Goal: Transaction & Acquisition: Book appointment/travel/reservation

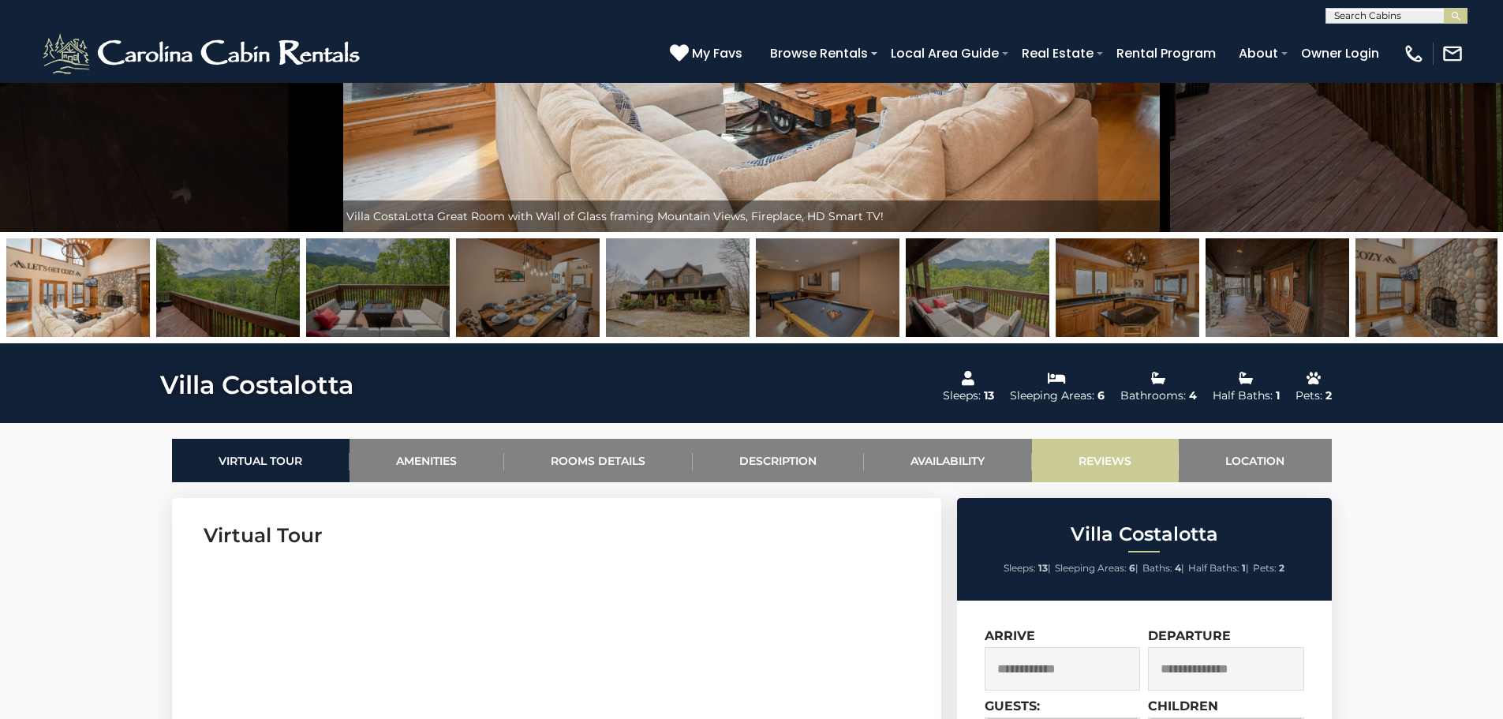
scroll to position [552, 0]
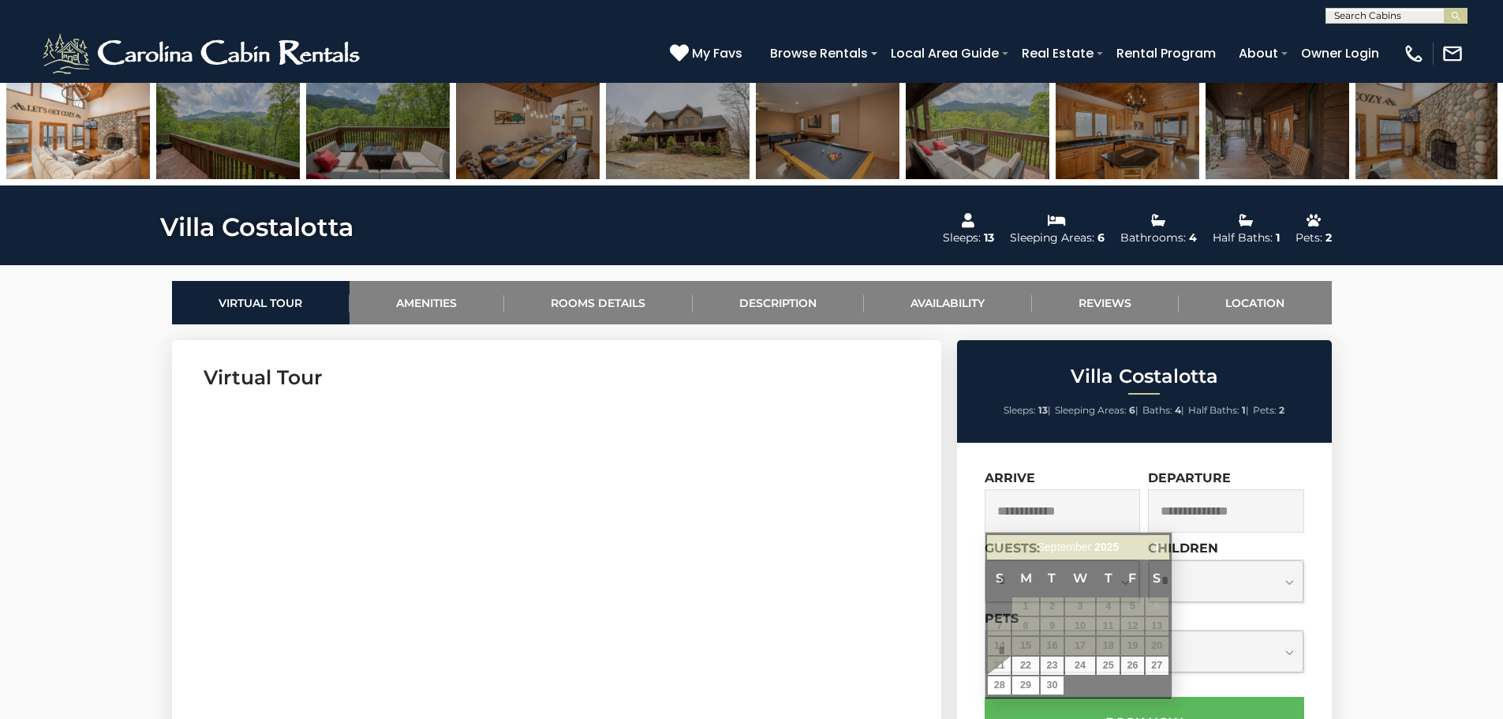
click at [1074, 502] on input "text" at bounding box center [1062, 510] width 156 height 43
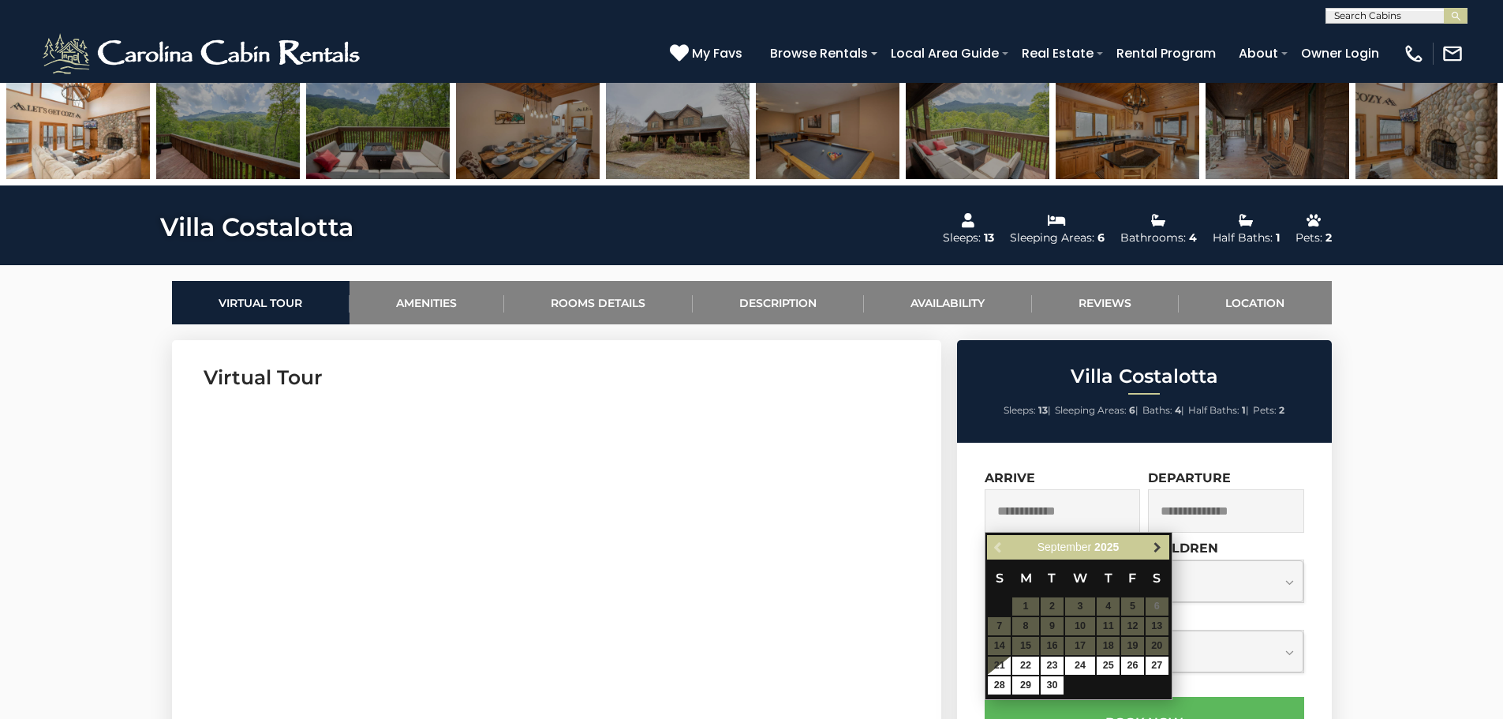
click at [1161, 550] on span "Next" at bounding box center [1157, 547] width 13 height 13
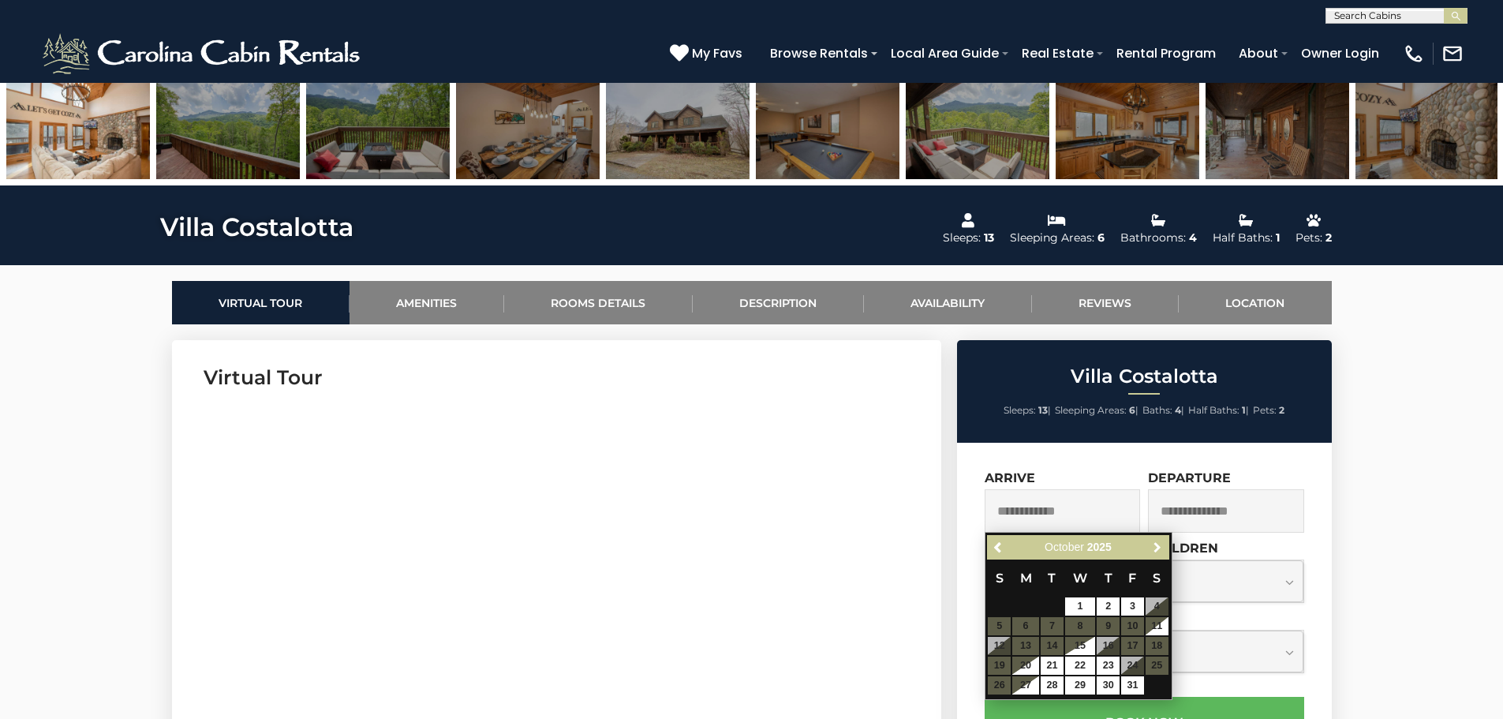
click at [1161, 550] on span "Next" at bounding box center [1157, 547] width 13 height 13
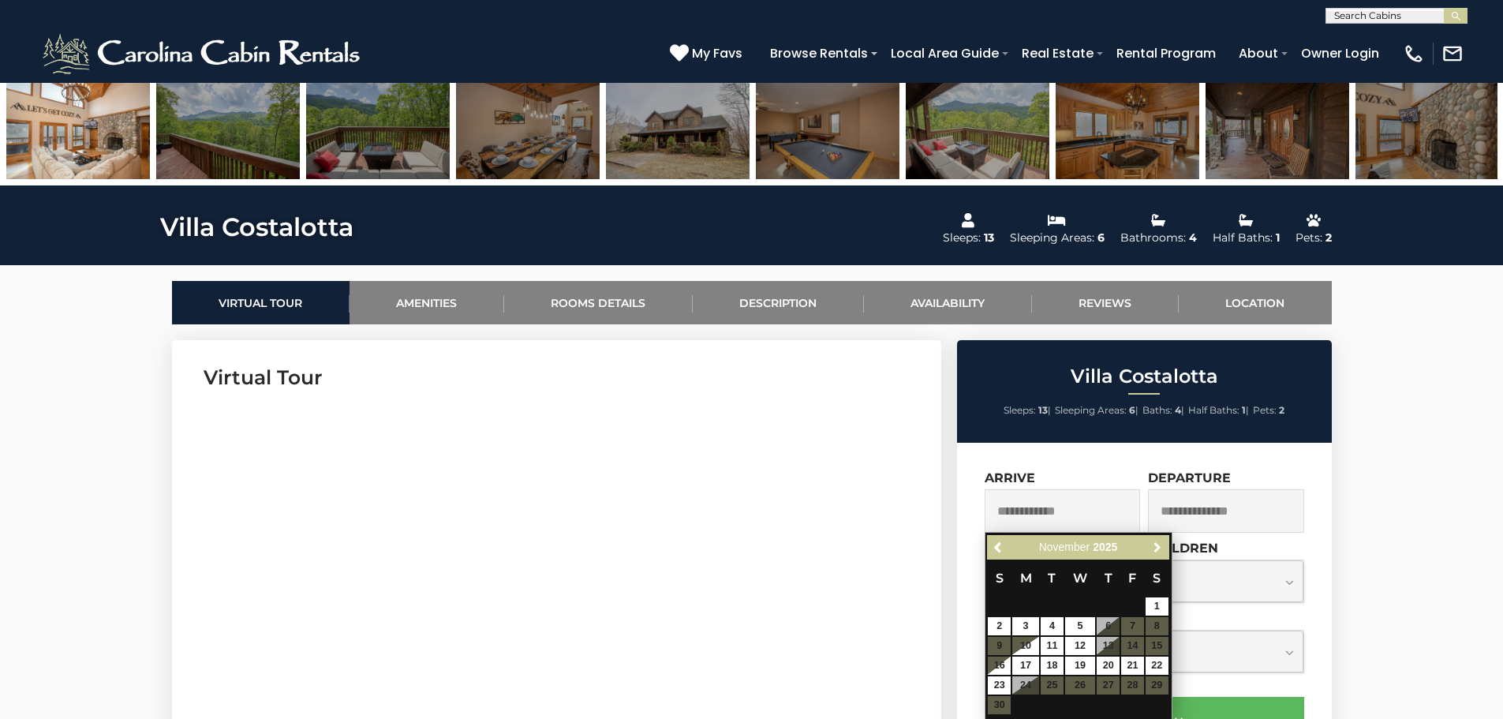
click at [1161, 550] on span "Next" at bounding box center [1157, 547] width 13 height 13
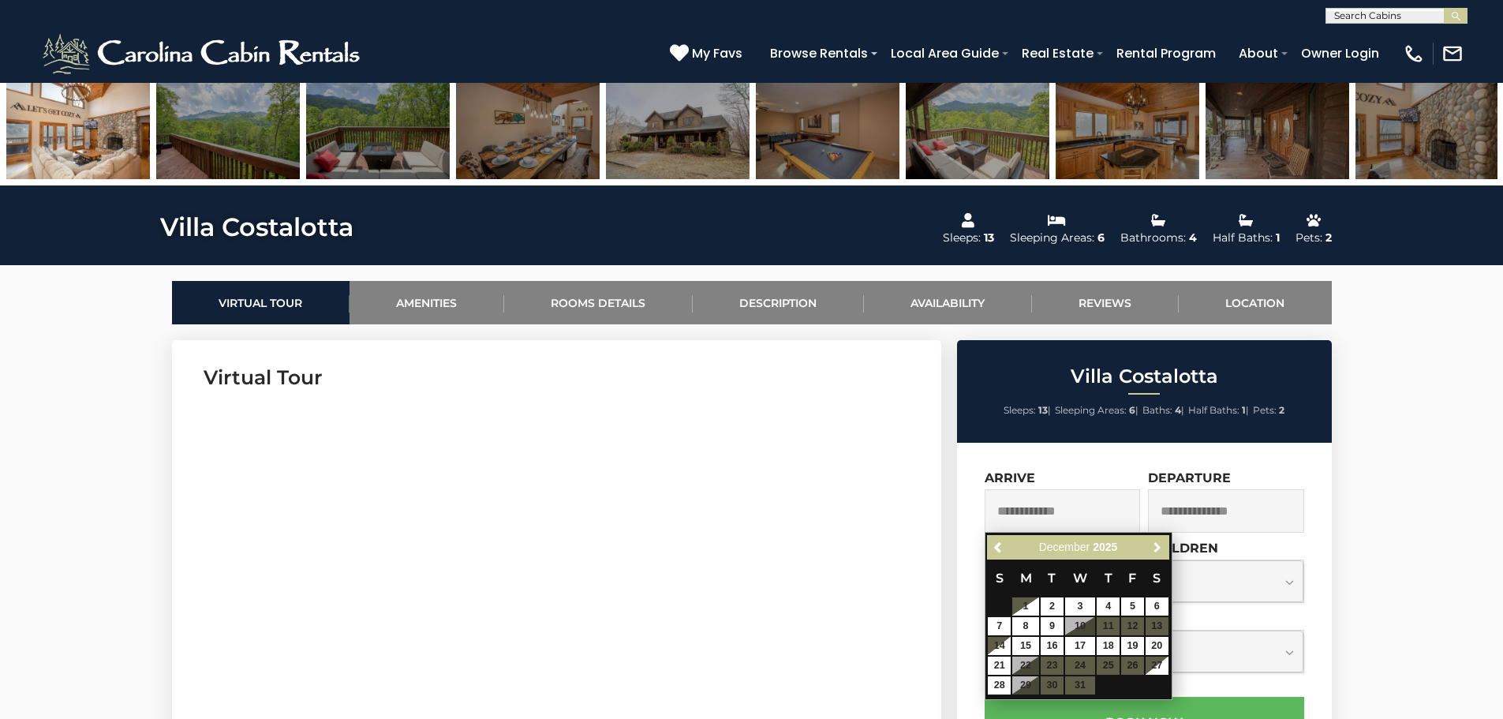
click at [1161, 550] on span "Next" at bounding box center [1157, 547] width 13 height 13
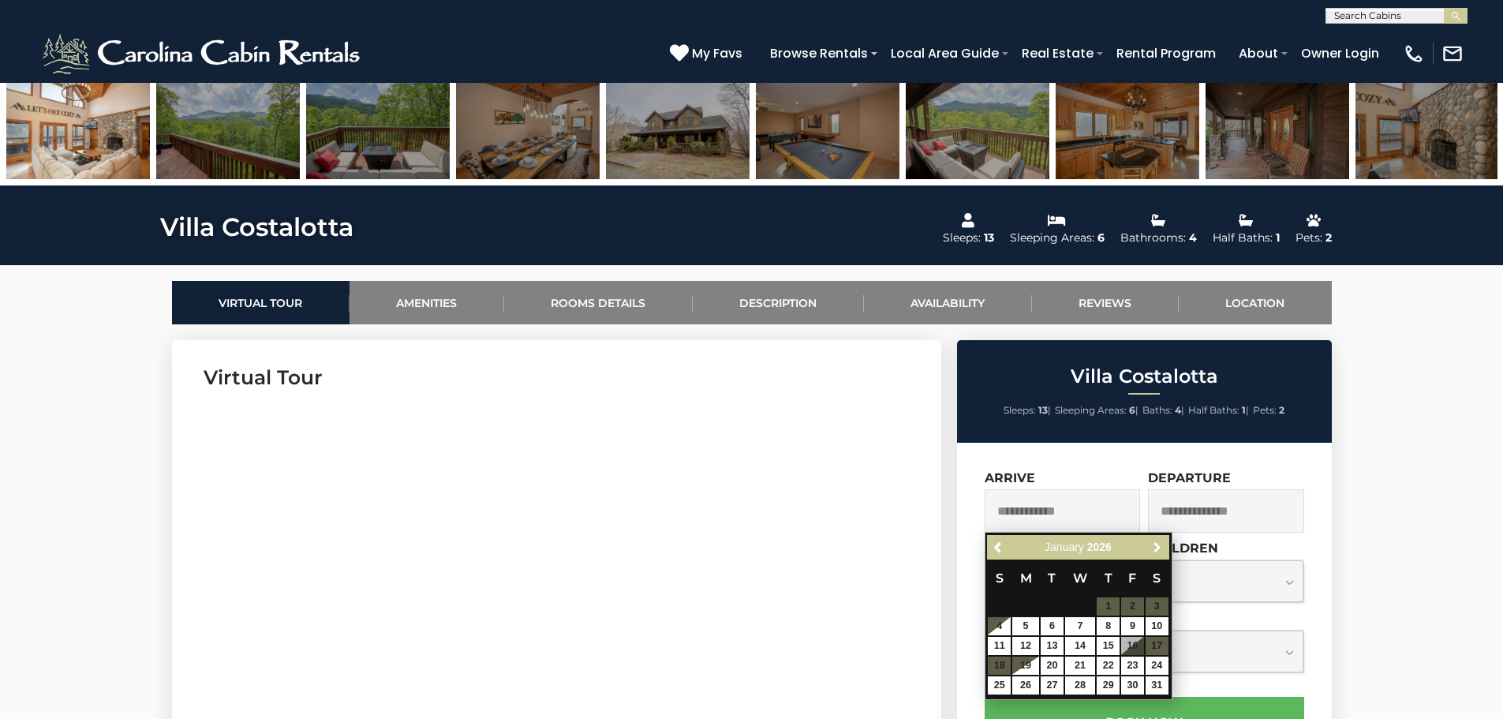
click at [1161, 550] on span "Next" at bounding box center [1157, 547] width 13 height 13
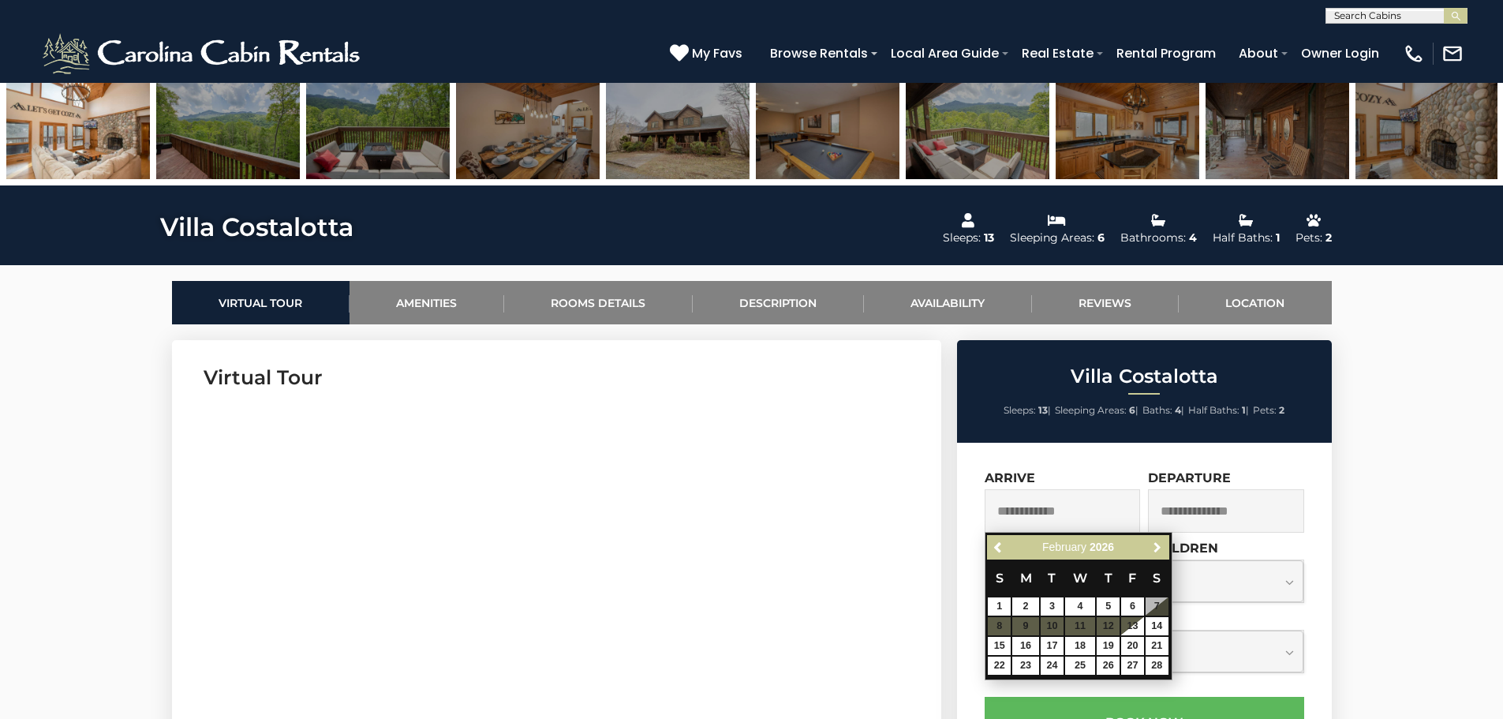
click at [1161, 550] on span "Next" at bounding box center [1157, 547] width 13 height 13
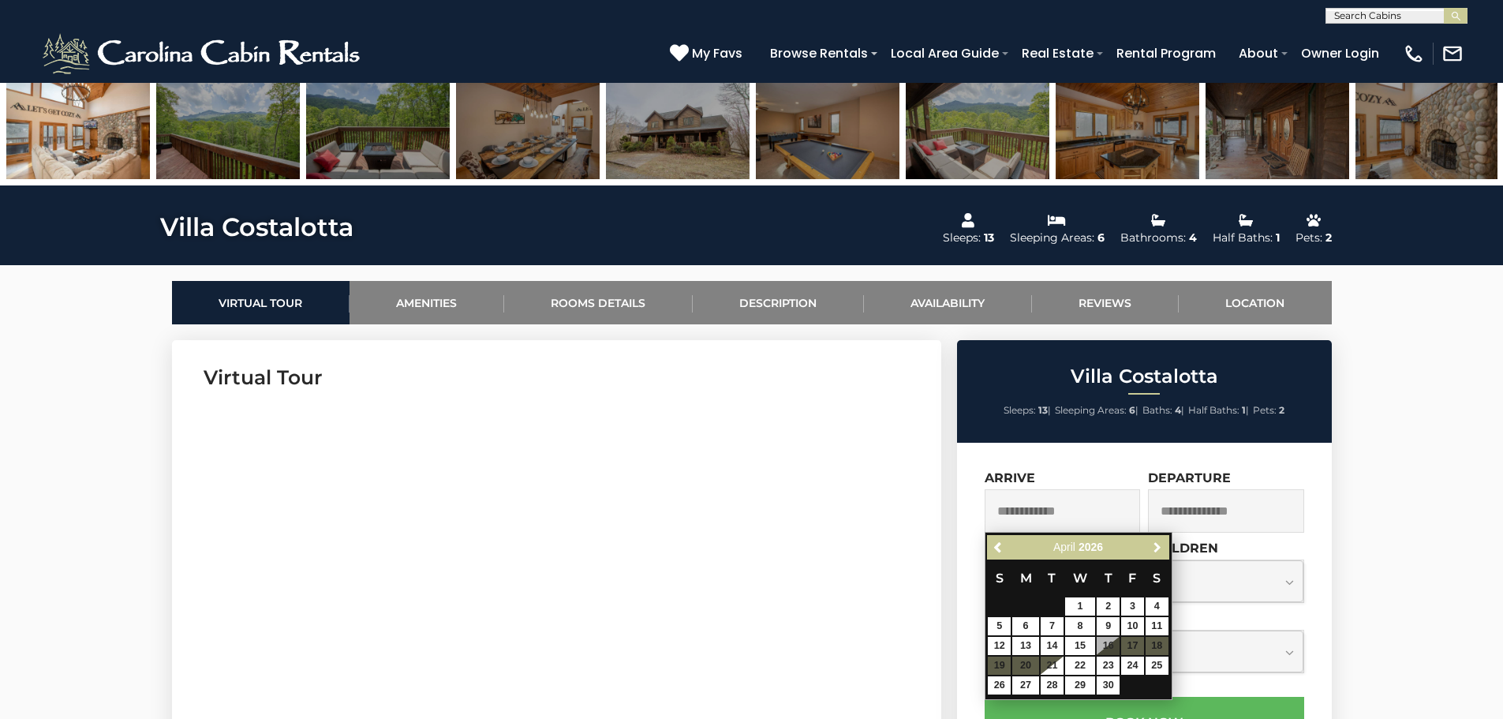
click at [1161, 550] on span "Next" at bounding box center [1157, 547] width 13 height 13
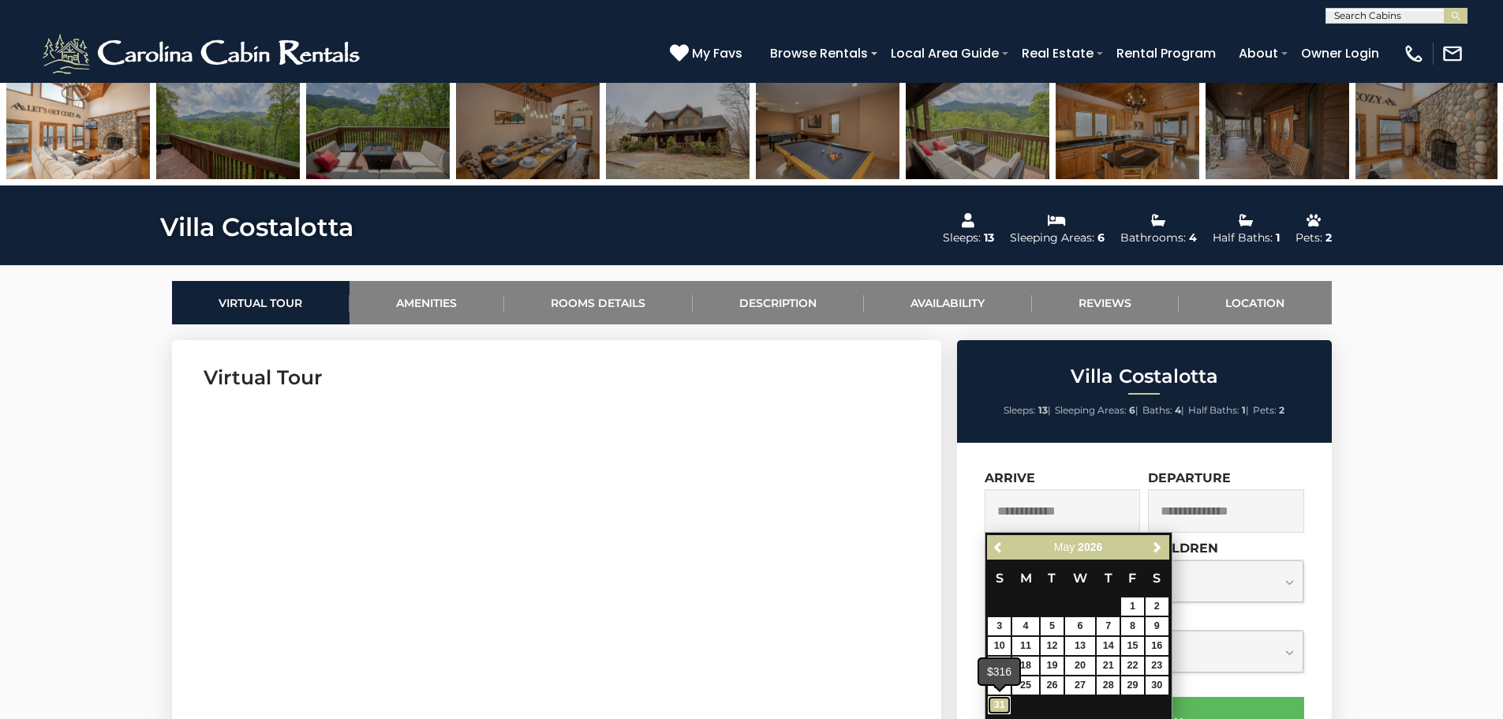
click at [1000, 697] on link "31" at bounding box center [999, 705] width 23 height 18
type input "**********"
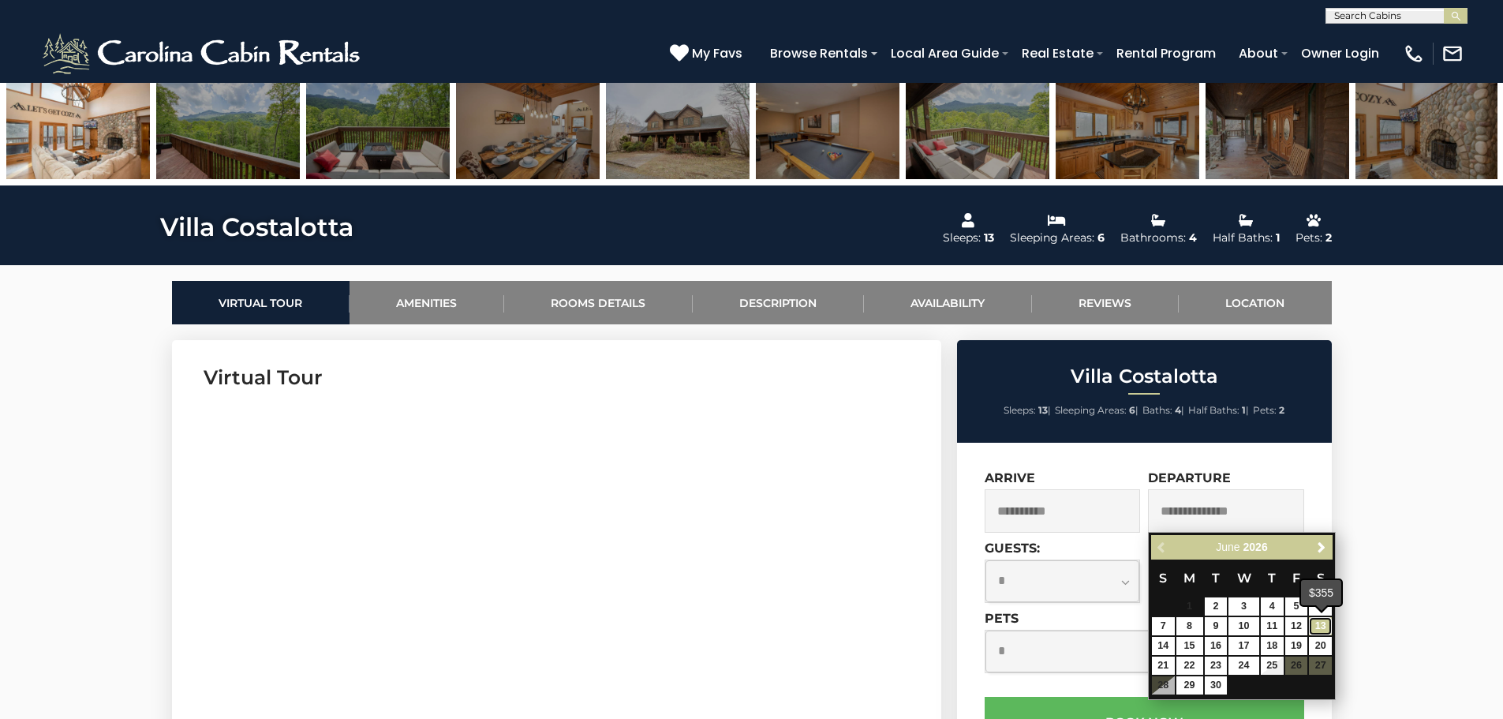
click at [1320, 621] on link "13" at bounding box center [1320, 626] width 23 height 18
type input "**********"
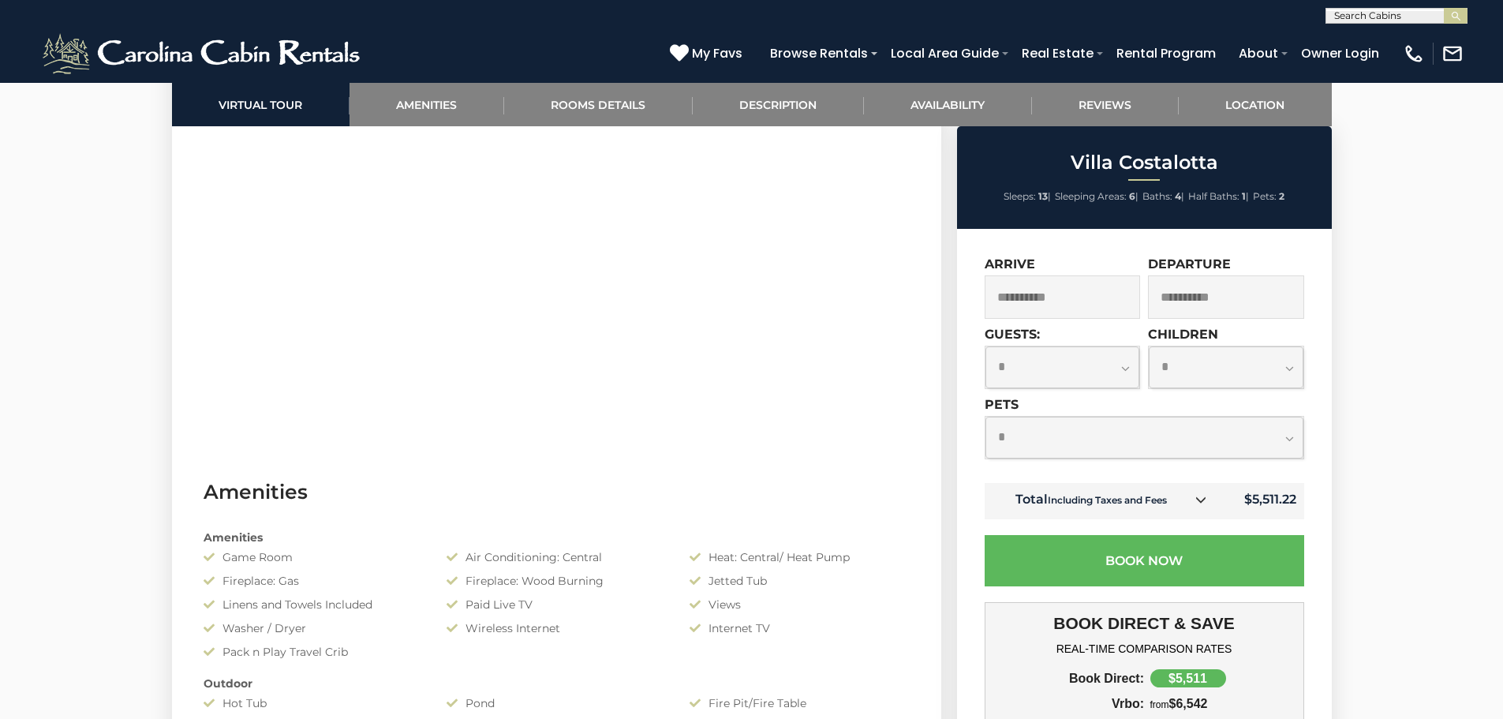
scroll to position [947, 0]
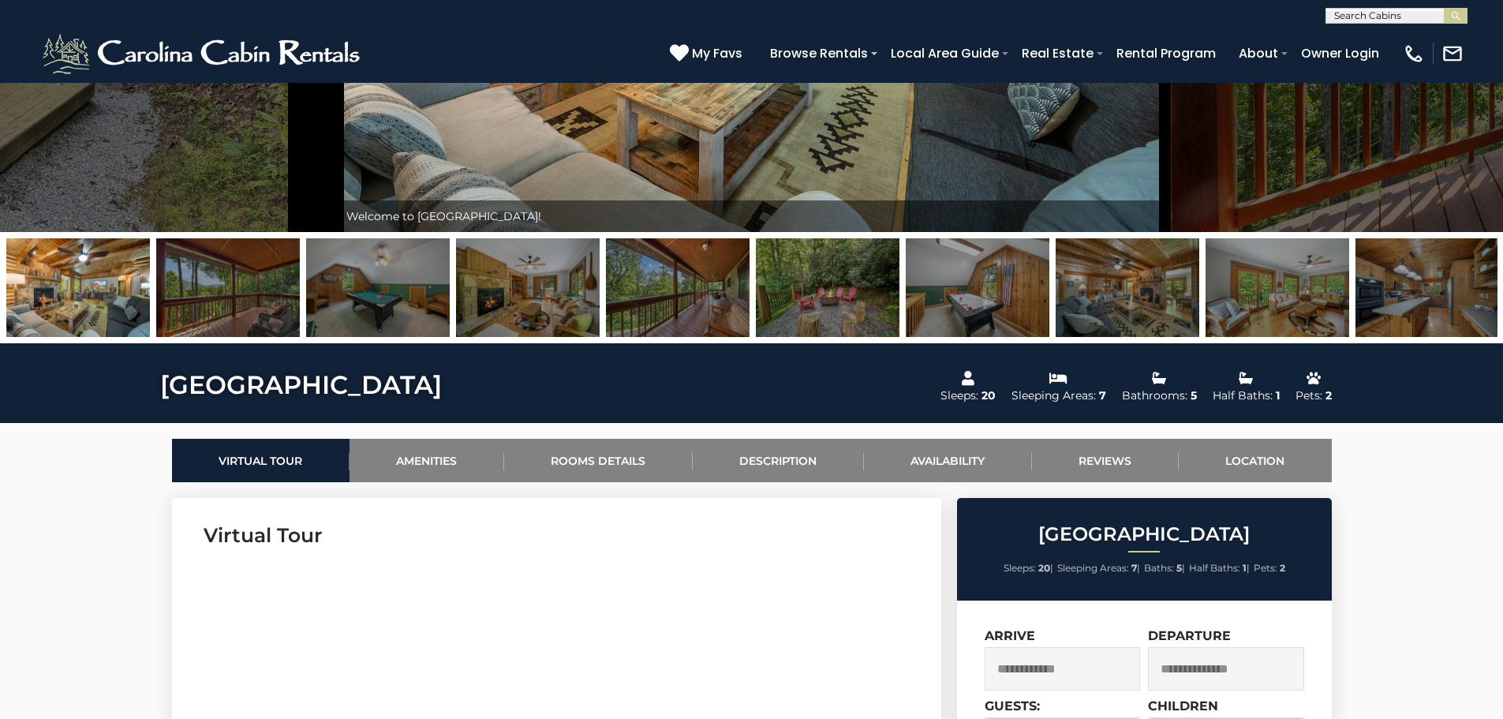
scroll to position [473, 0]
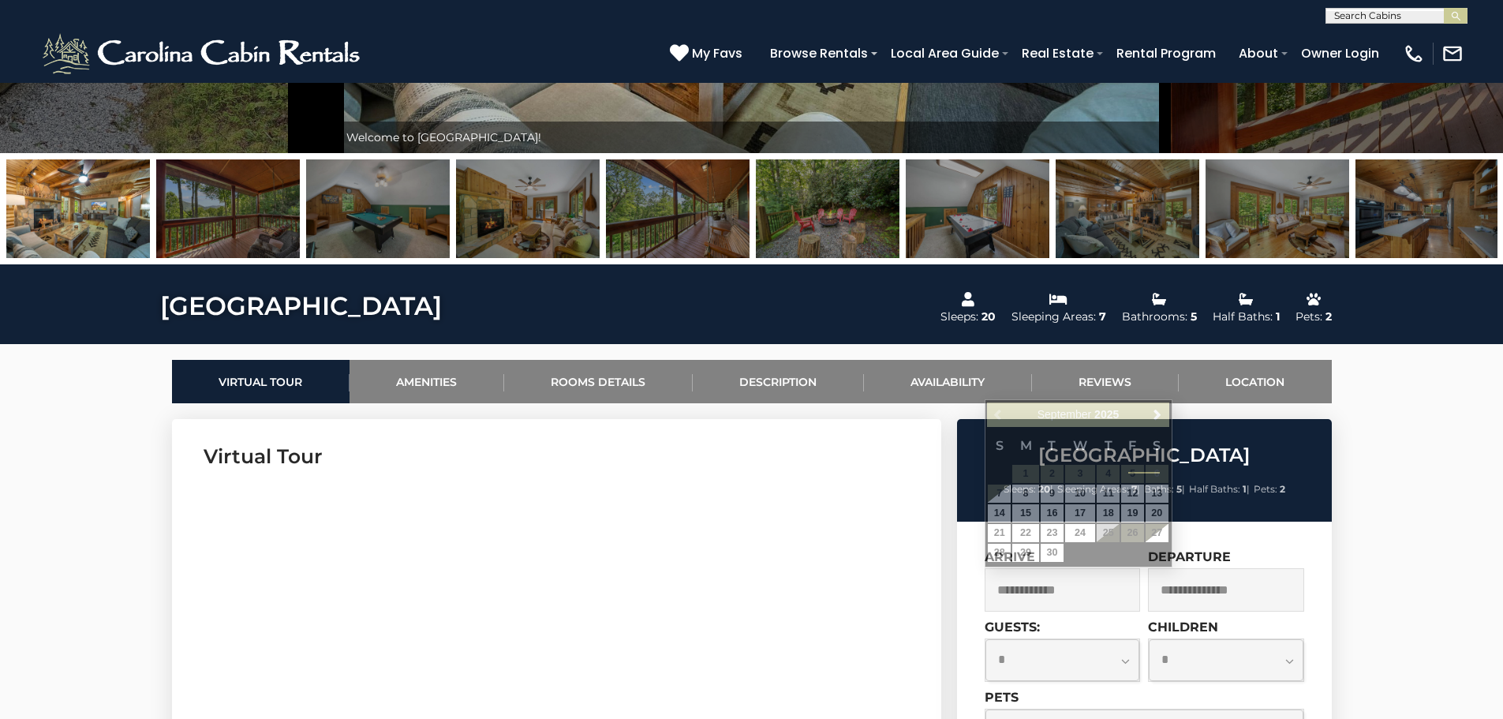
click at [1071, 594] on input "text" at bounding box center [1062, 589] width 156 height 43
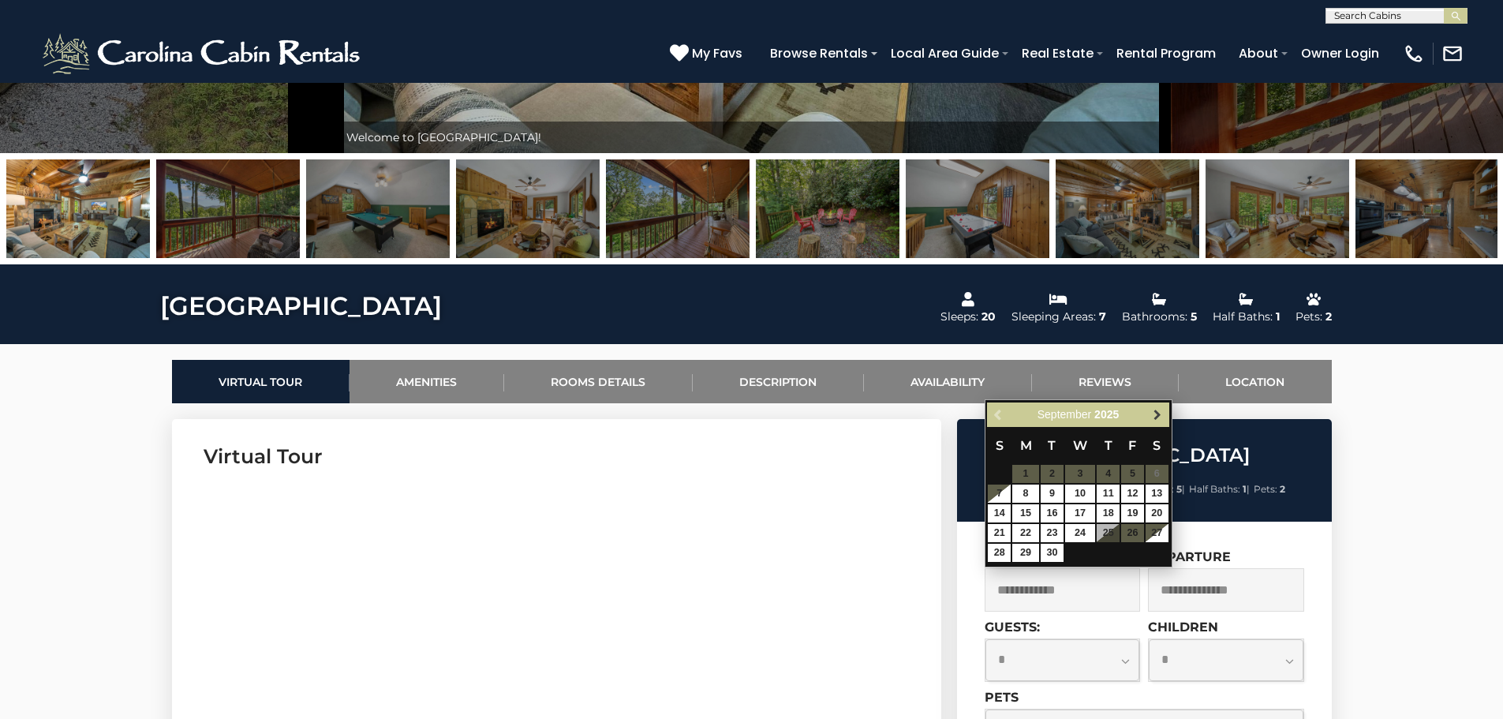
click at [1152, 419] on span "Next" at bounding box center [1157, 415] width 13 height 13
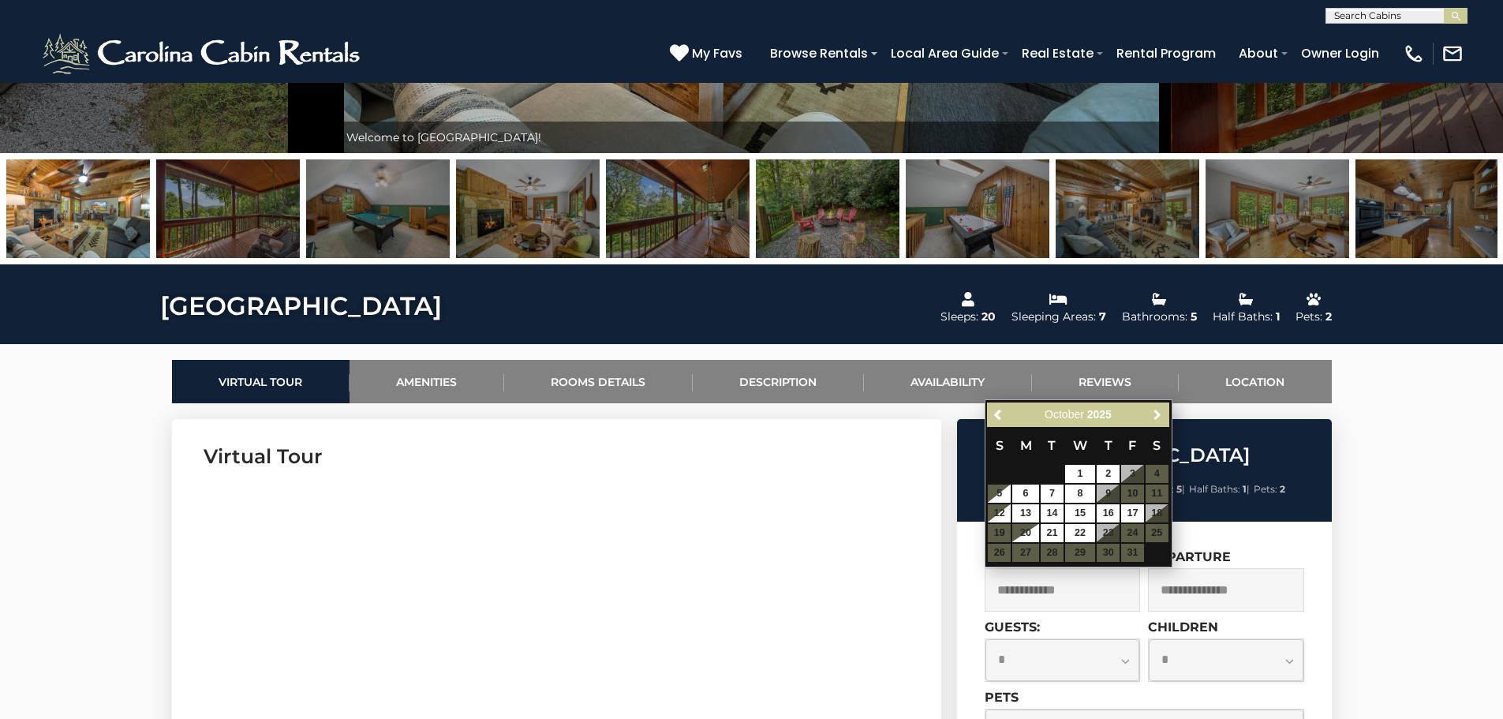
click at [1152, 419] on span "Next" at bounding box center [1157, 415] width 13 height 13
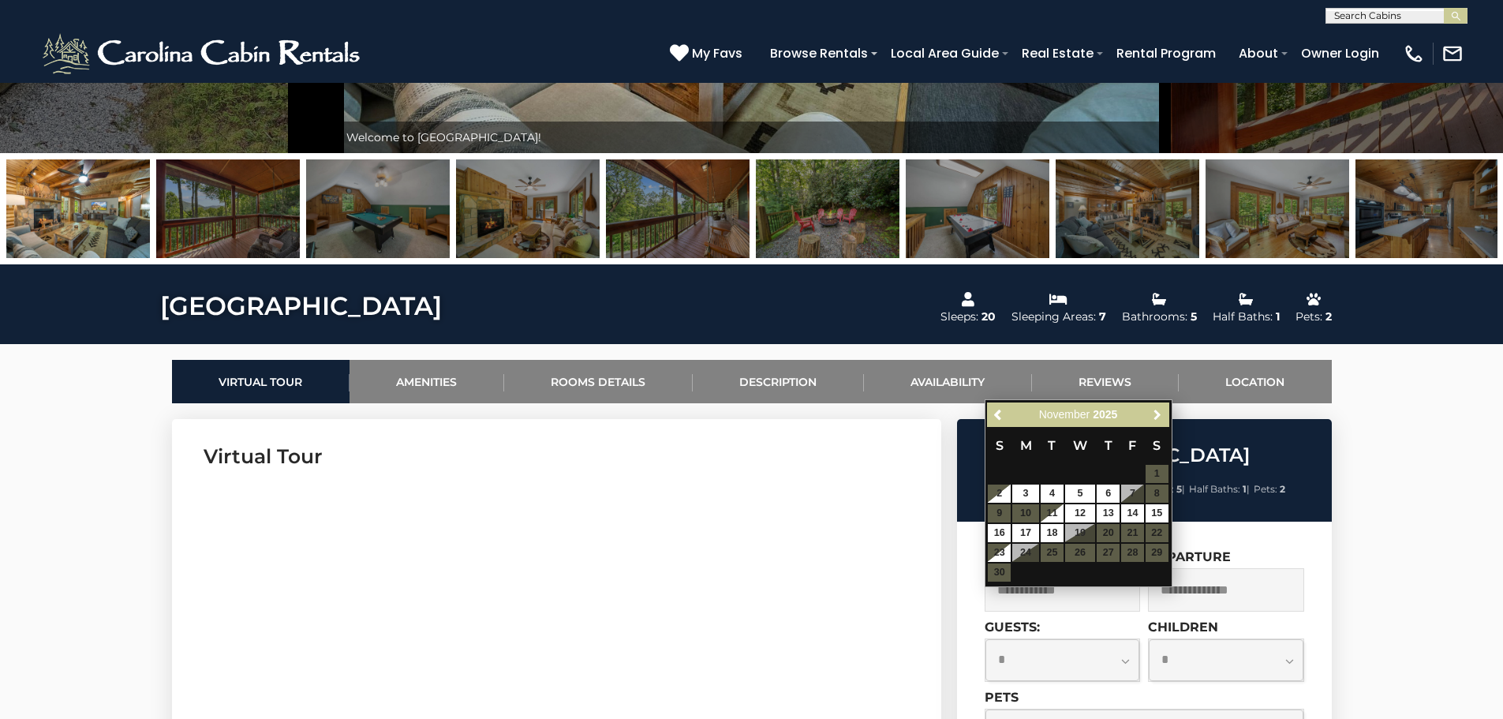
click at [1152, 419] on span "Next" at bounding box center [1157, 415] width 13 height 13
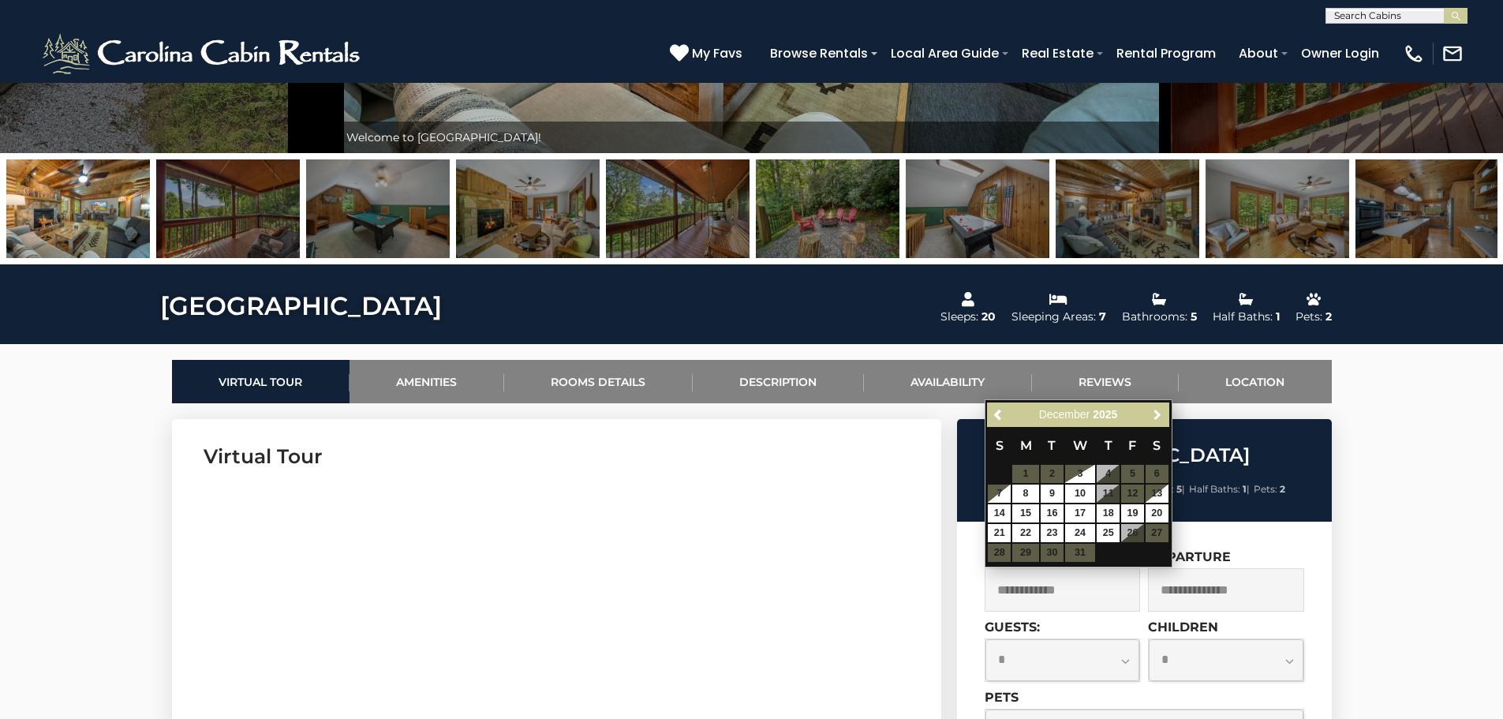
click at [1152, 419] on span "Next" at bounding box center [1157, 415] width 13 height 13
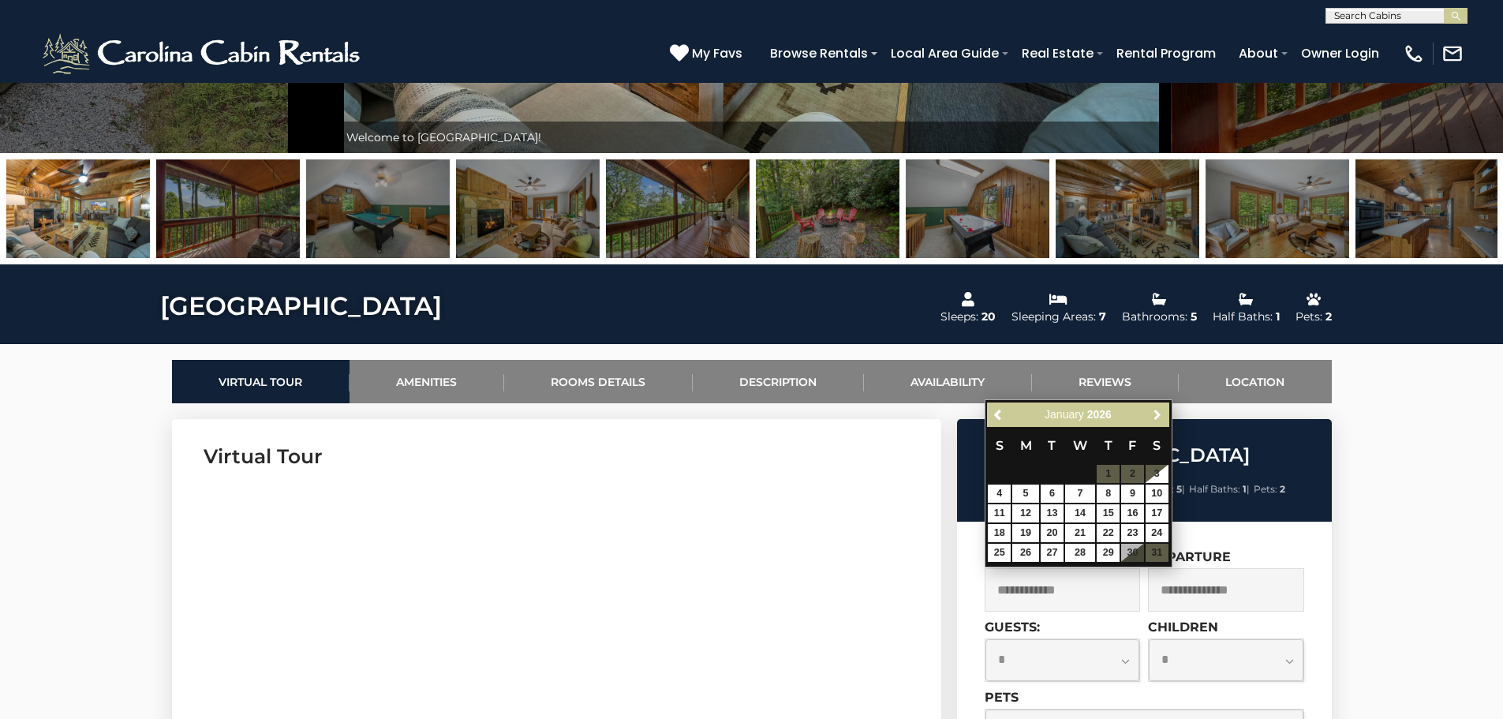
click at [1152, 419] on span "Next" at bounding box center [1157, 415] width 13 height 13
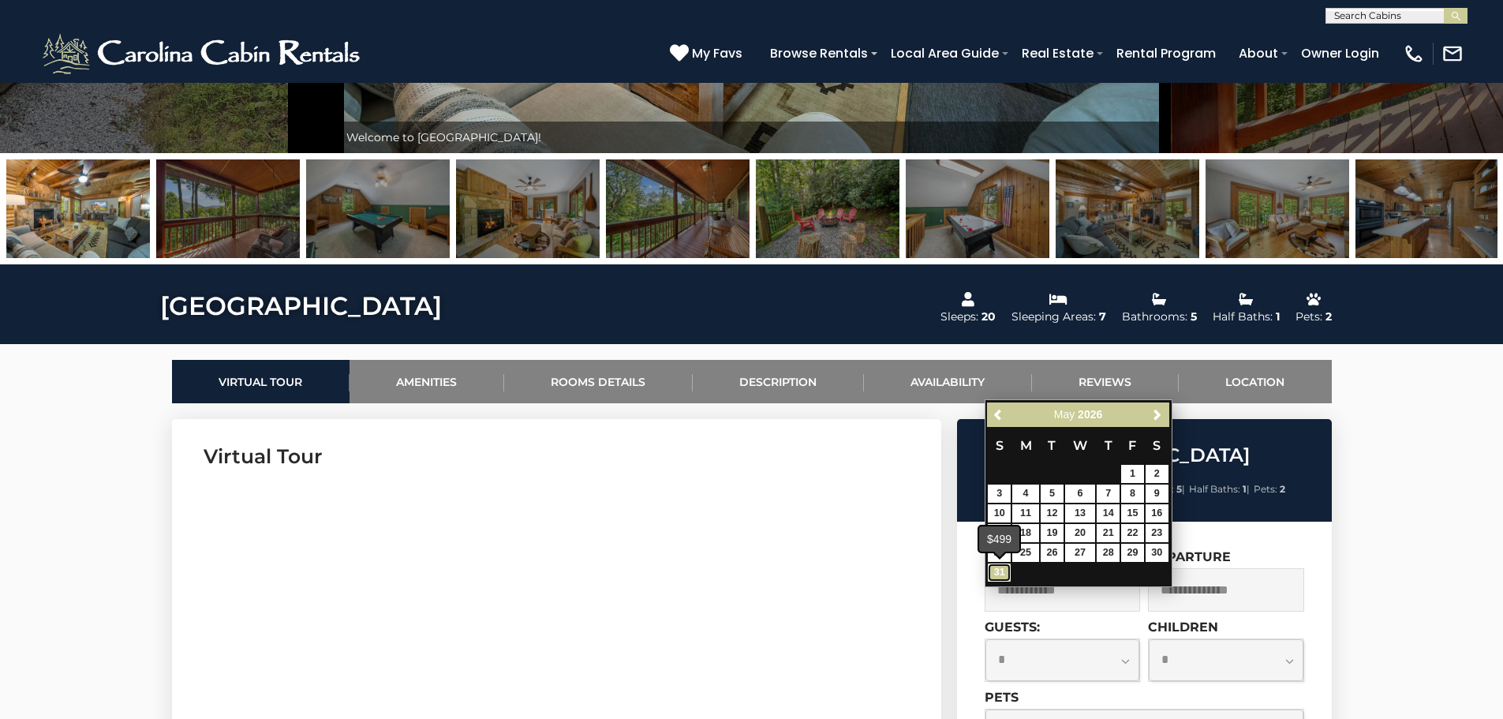
click at [997, 576] on link "31" at bounding box center [999, 572] width 23 height 18
type input "**********"
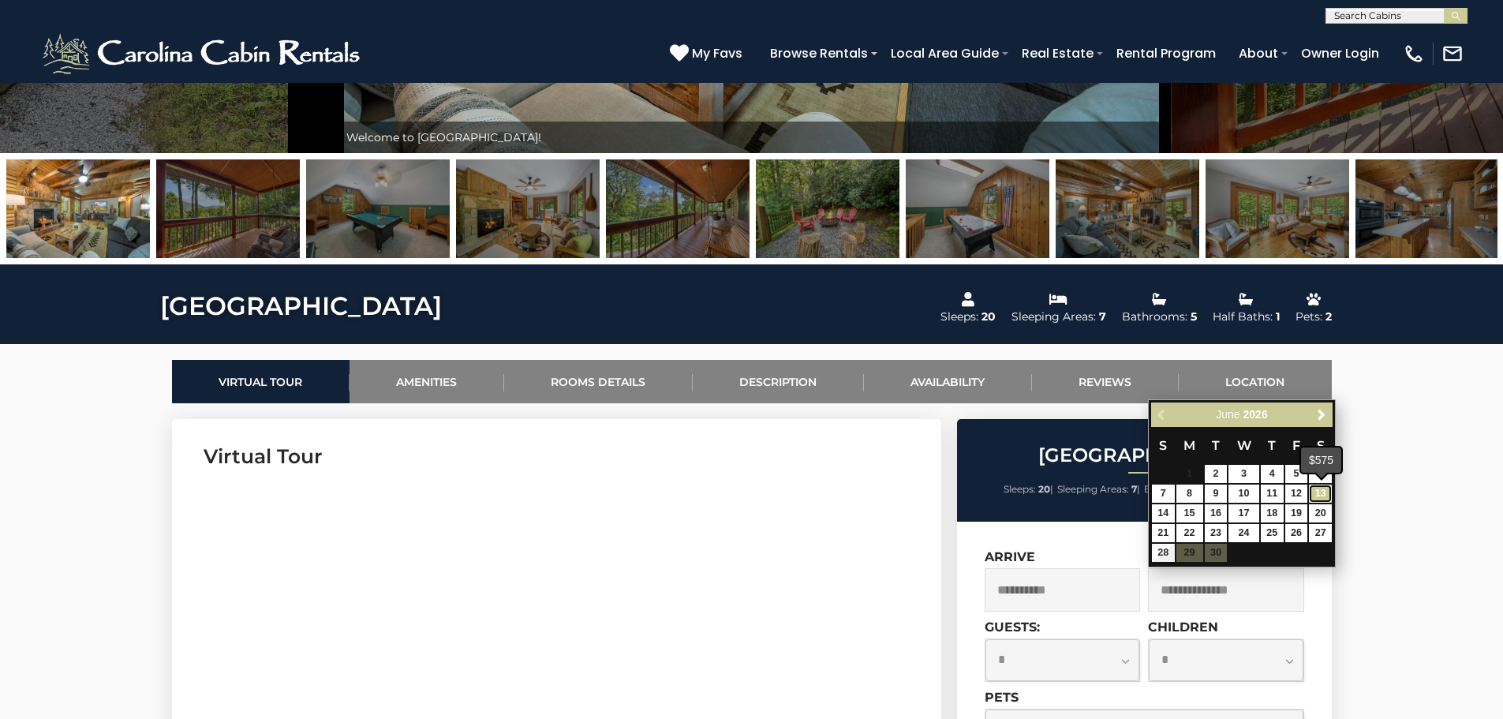
click at [1324, 488] on link "13" at bounding box center [1320, 493] width 23 height 18
type input "**********"
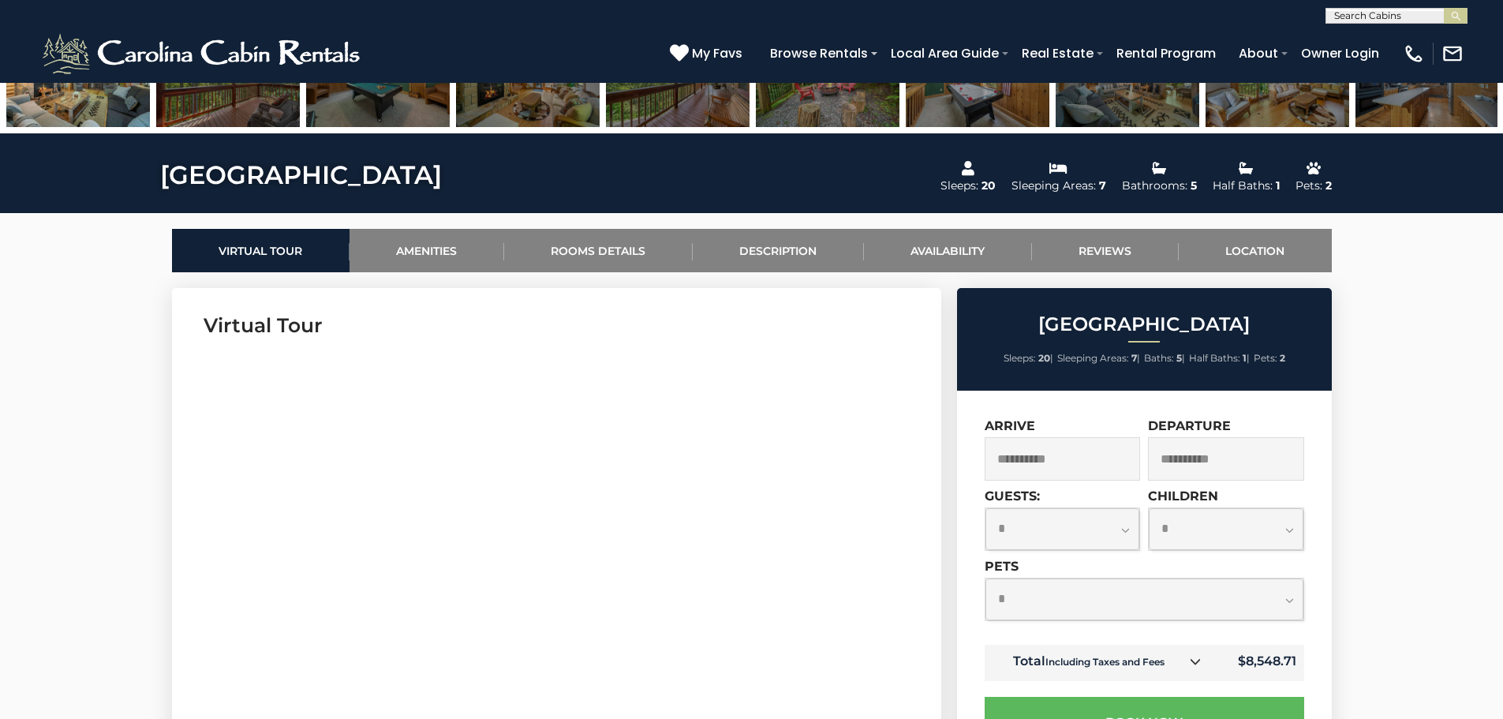
scroll to position [631, 0]
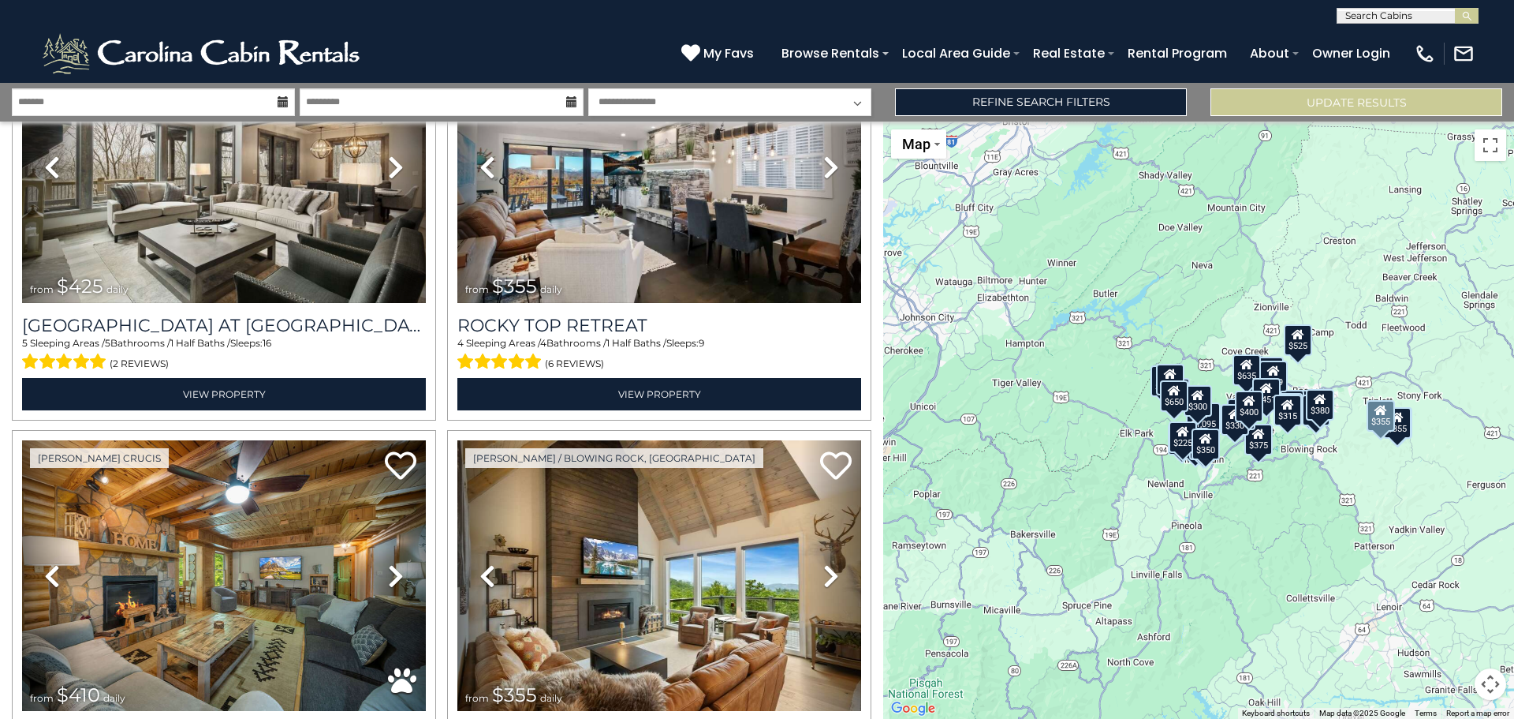
scroll to position [5127, 0]
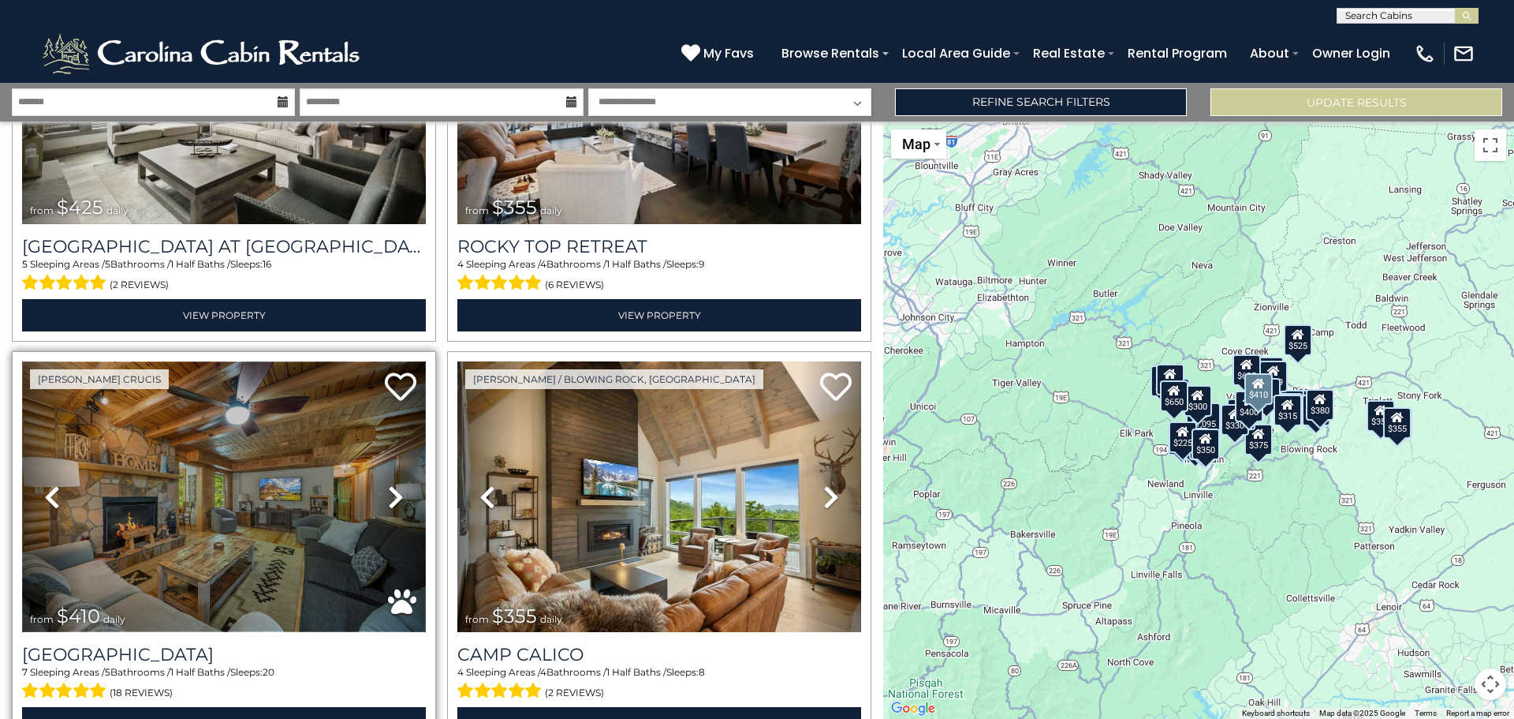
click at [341, 446] on img at bounding box center [224, 496] width 404 height 271
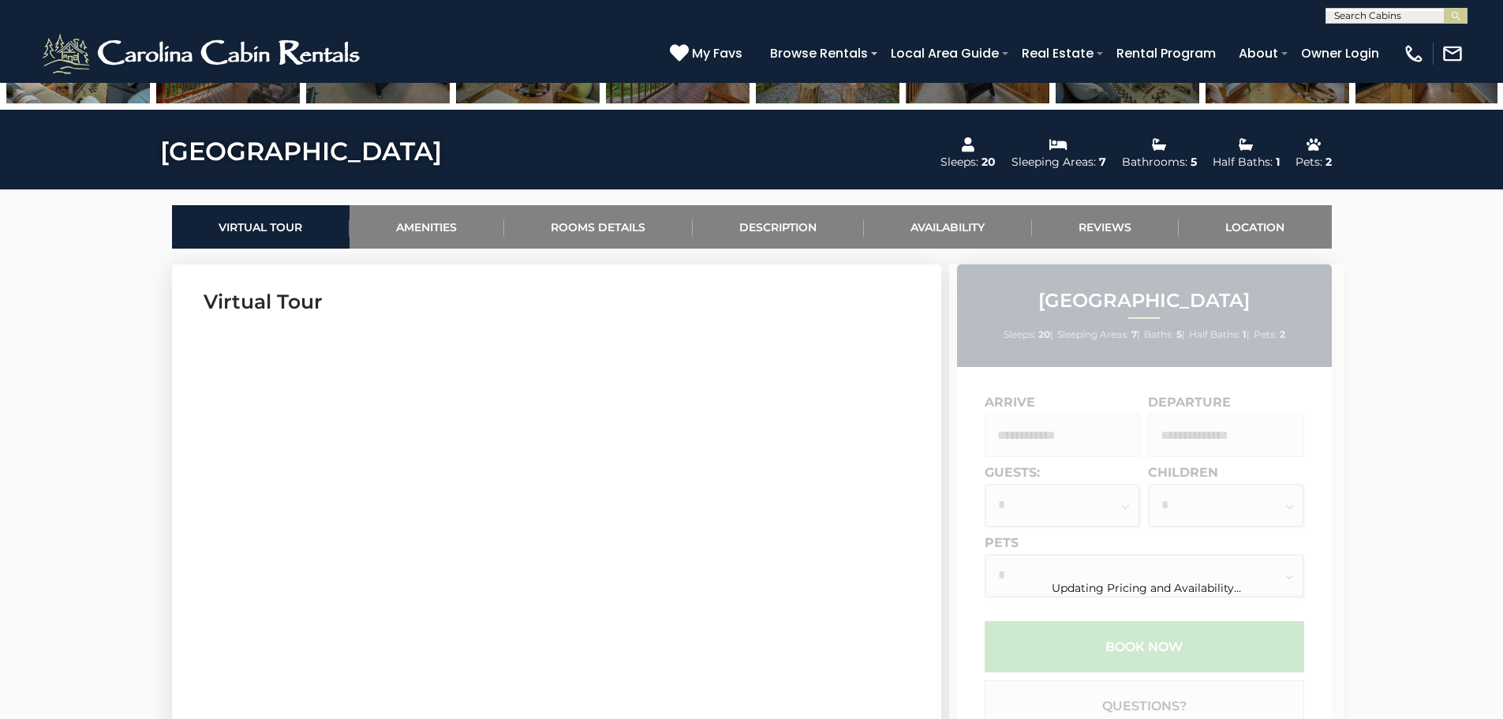
scroll to position [631, 0]
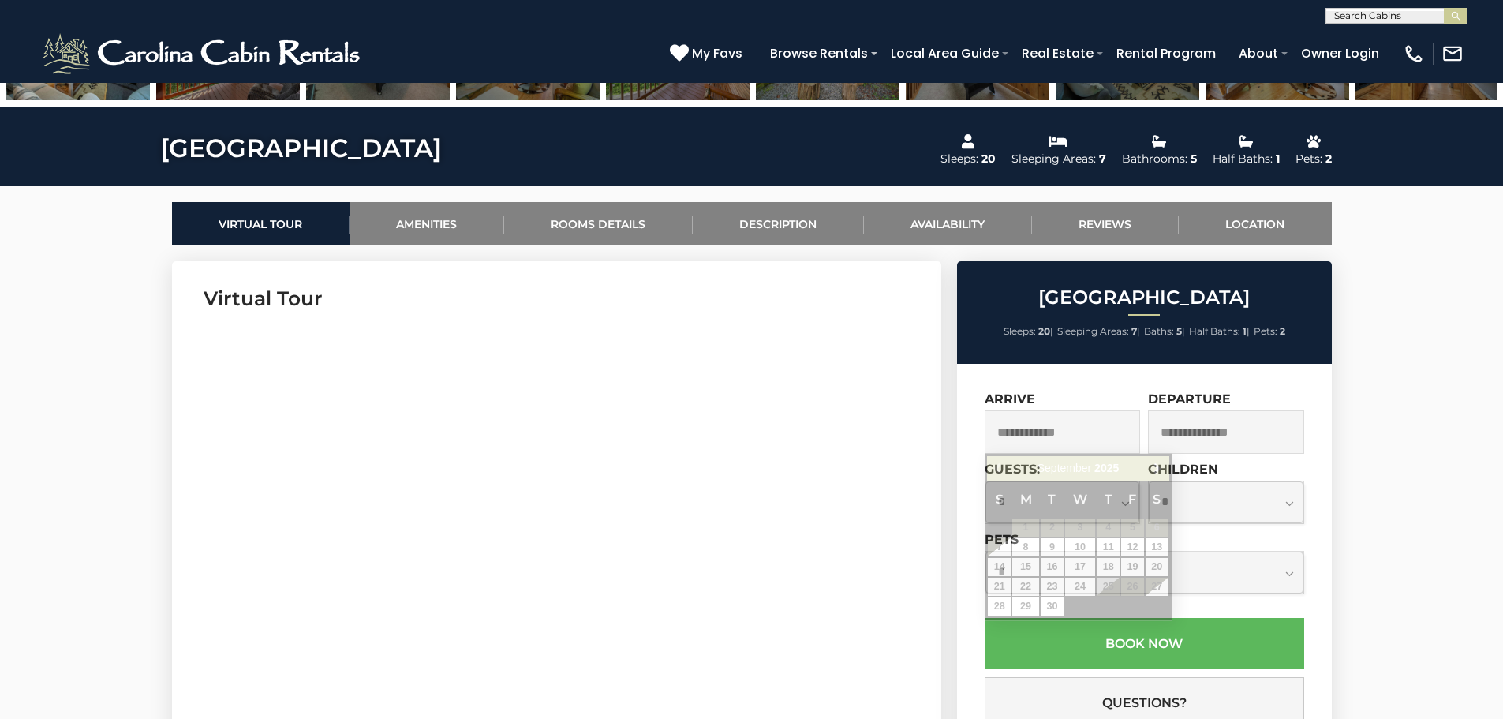
click at [1013, 427] on input "text" at bounding box center [1062, 431] width 156 height 43
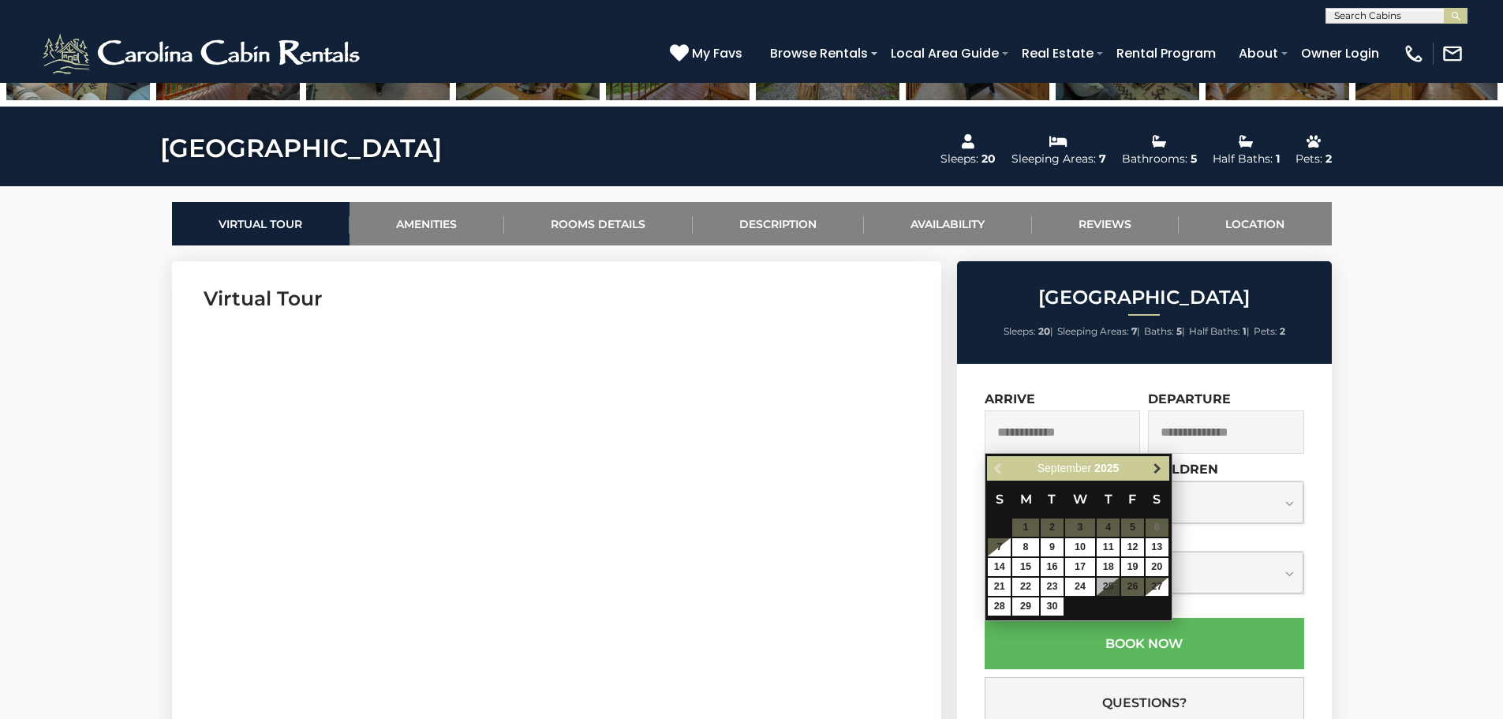
click at [1153, 462] on span "Next" at bounding box center [1157, 468] width 13 height 13
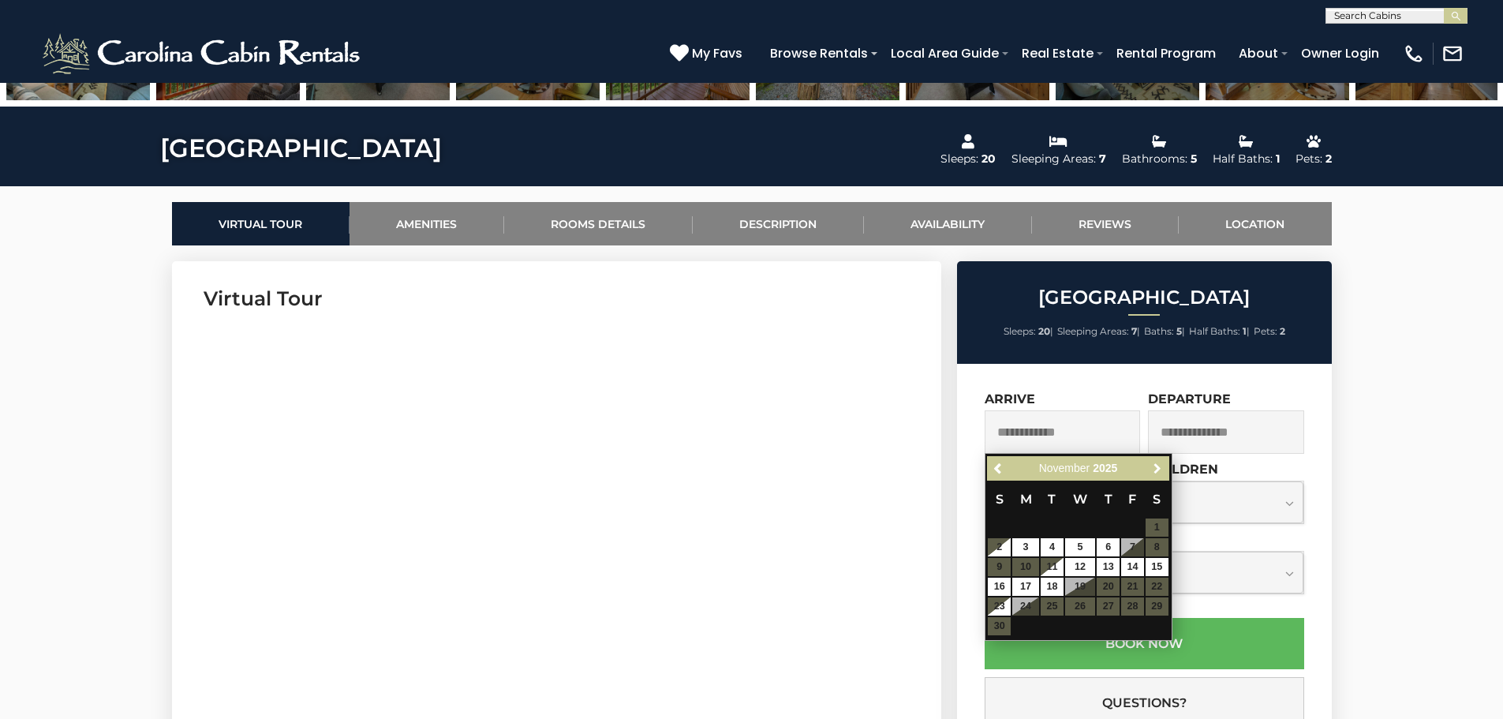
click at [1153, 462] on span "Next" at bounding box center [1157, 468] width 13 height 13
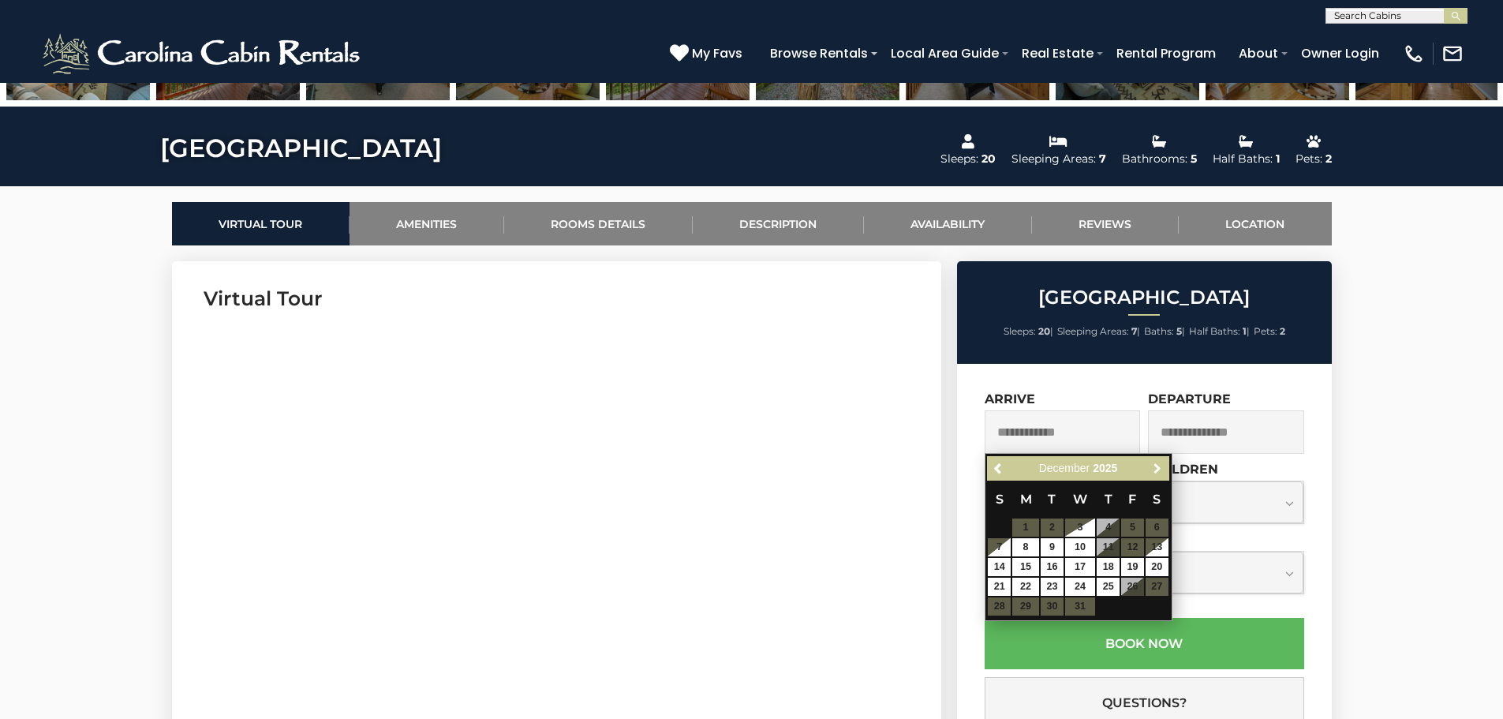
click at [1153, 462] on span "Next" at bounding box center [1157, 468] width 13 height 13
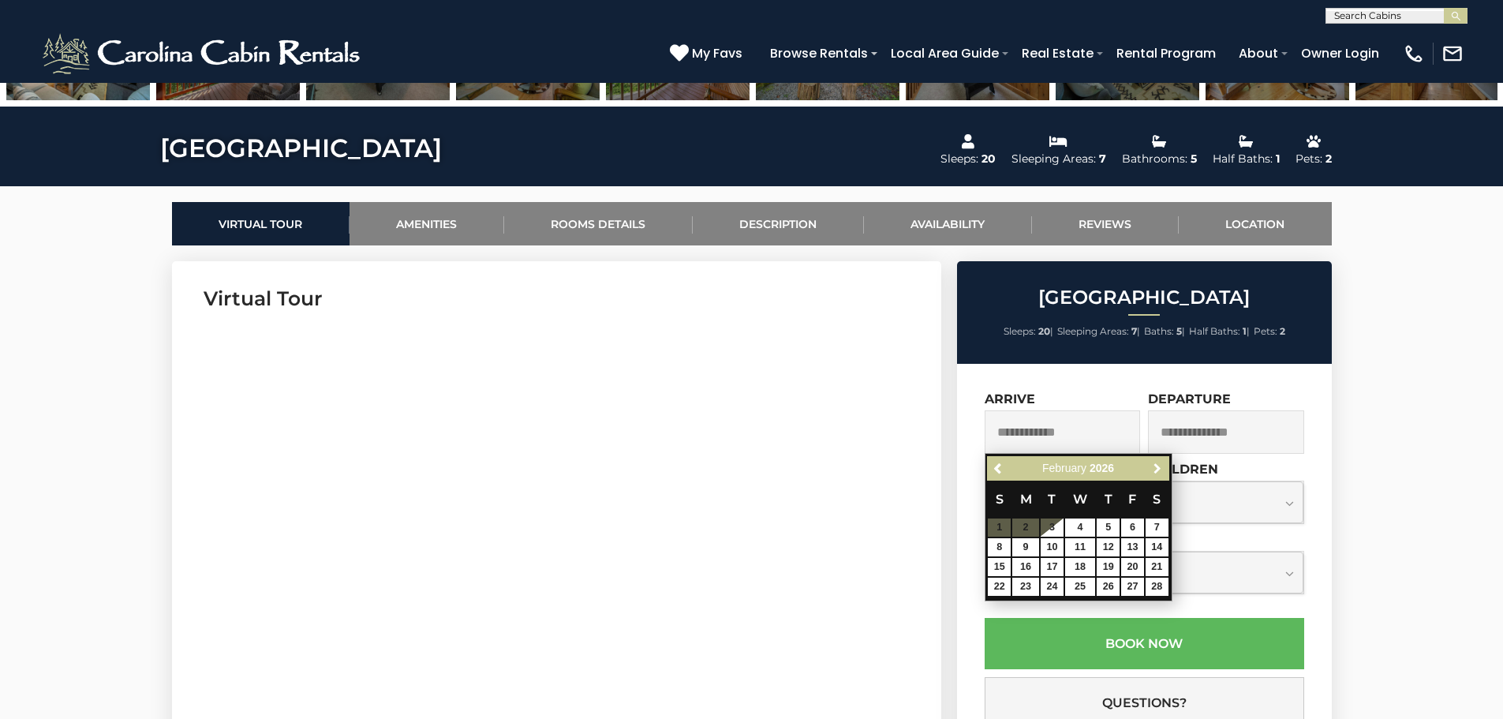
click at [1153, 462] on span "Next" at bounding box center [1157, 468] width 13 height 13
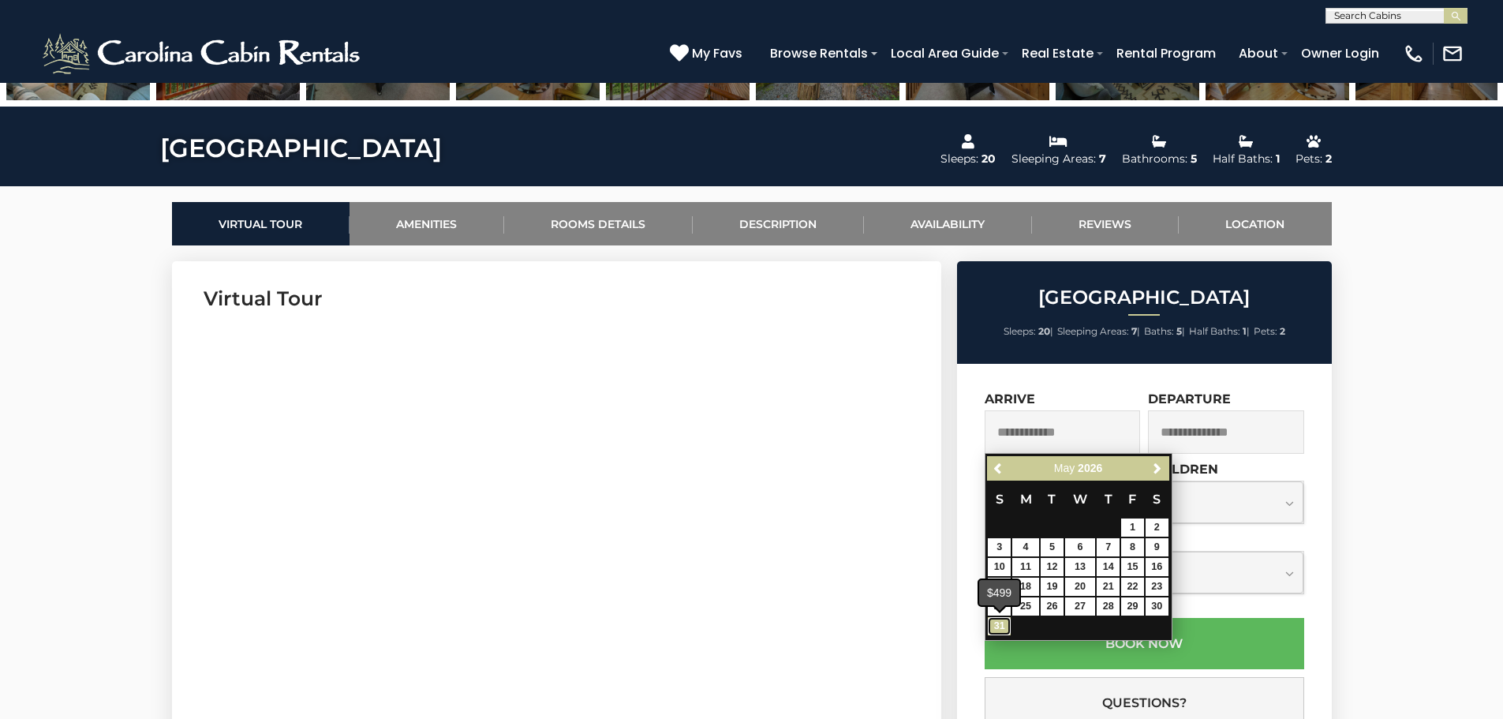
click at [999, 628] on link "31" at bounding box center [999, 626] width 23 height 18
type input "**********"
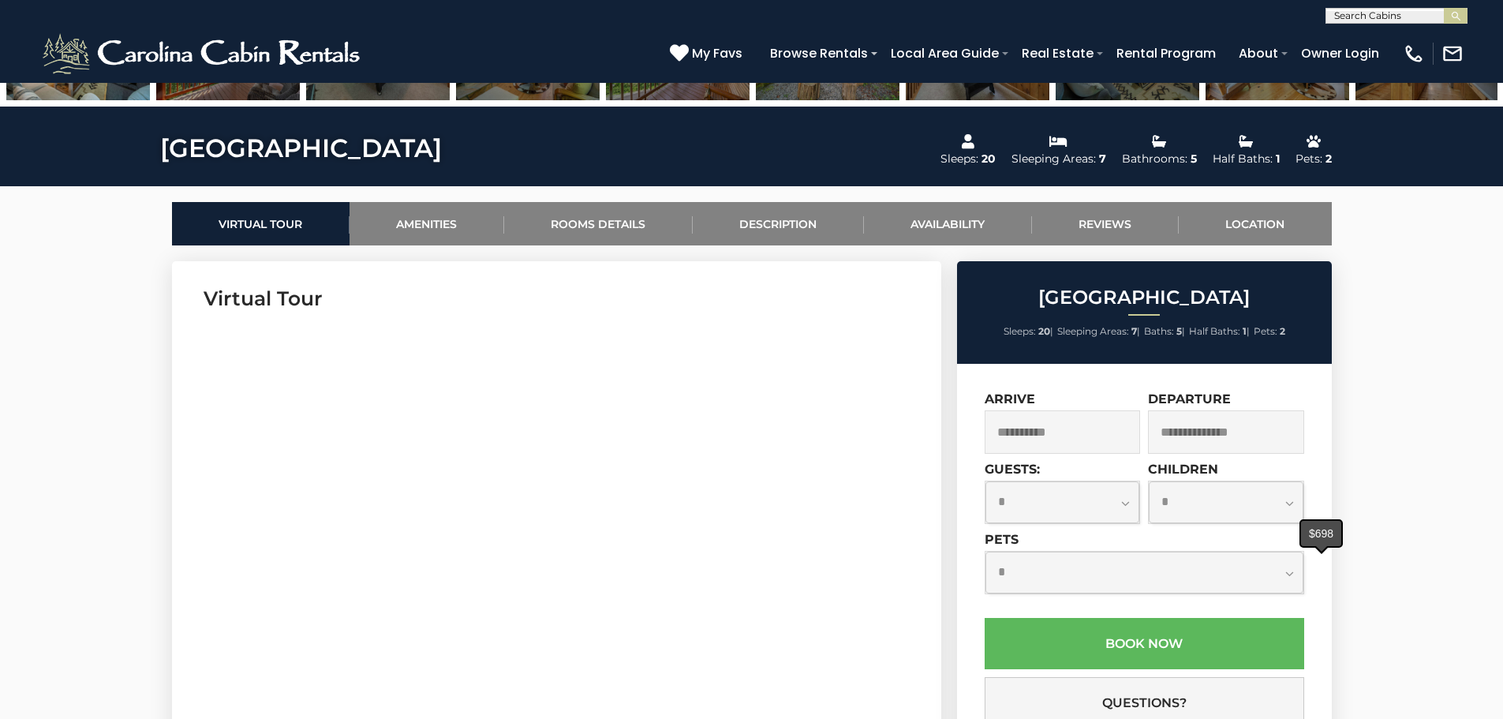
click at [1325, 544] on div "$698" at bounding box center [1321, 533] width 40 height 25
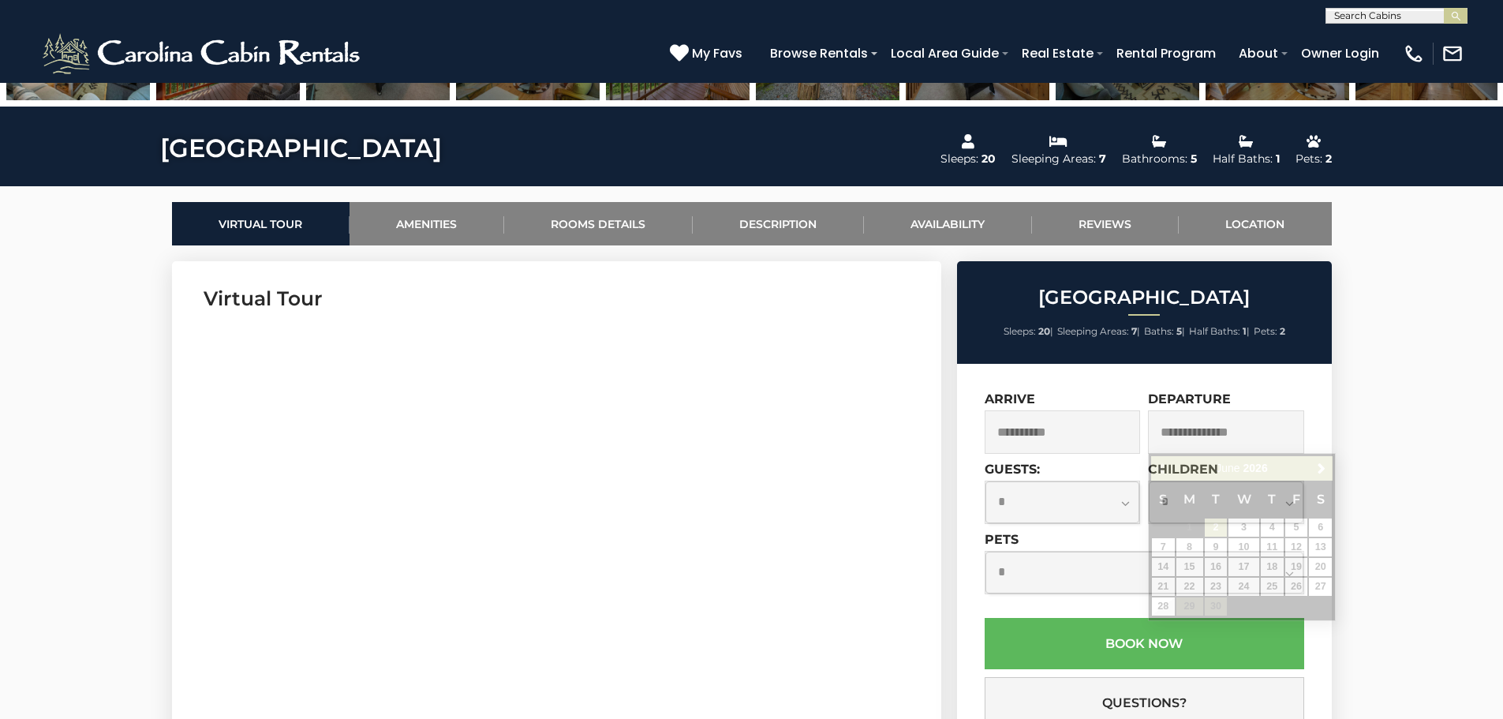
click at [1243, 425] on input "text" at bounding box center [1226, 431] width 156 height 43
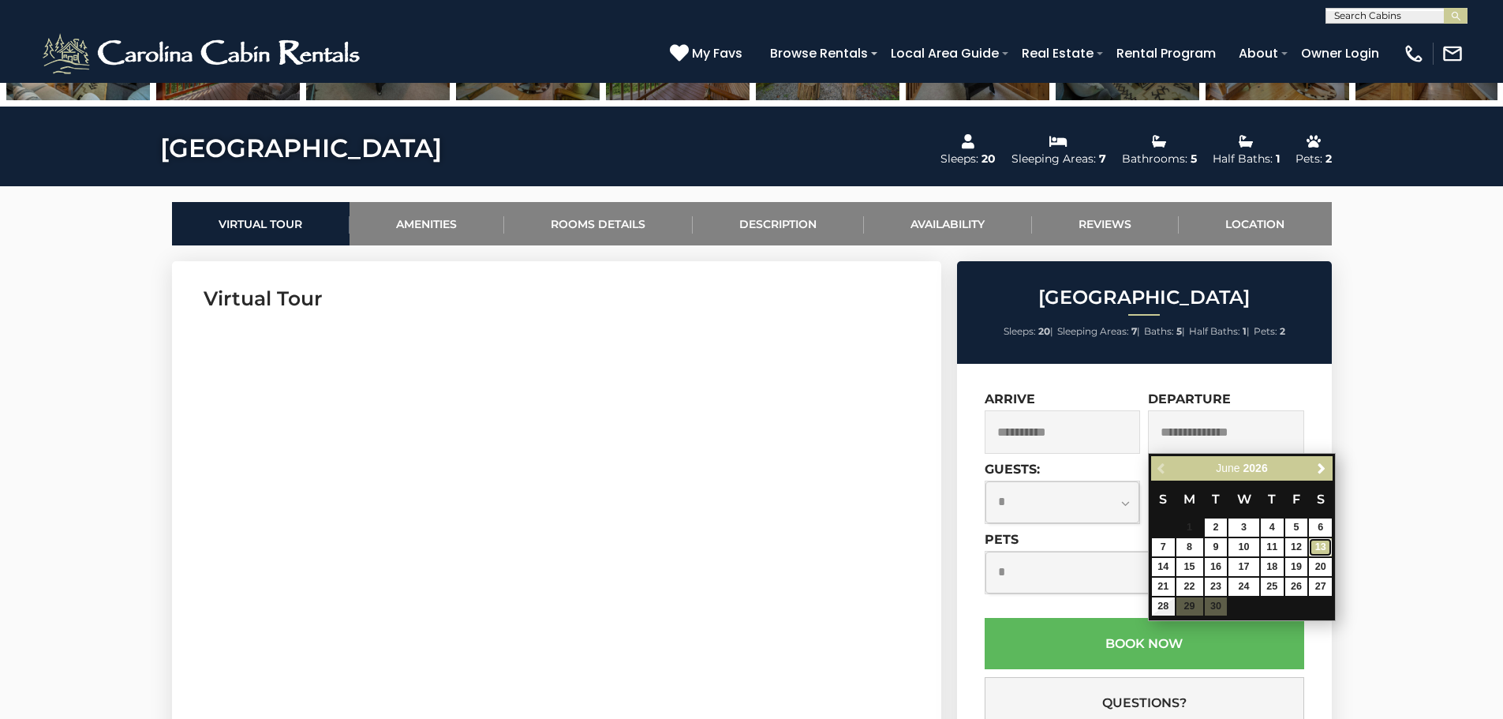
click at [1318, 543] on link "13" at bounding box center [1320, 547] width 23 height 18
type input "**********"
